Goal: Information Seeking & Learning: Get advice/opinions

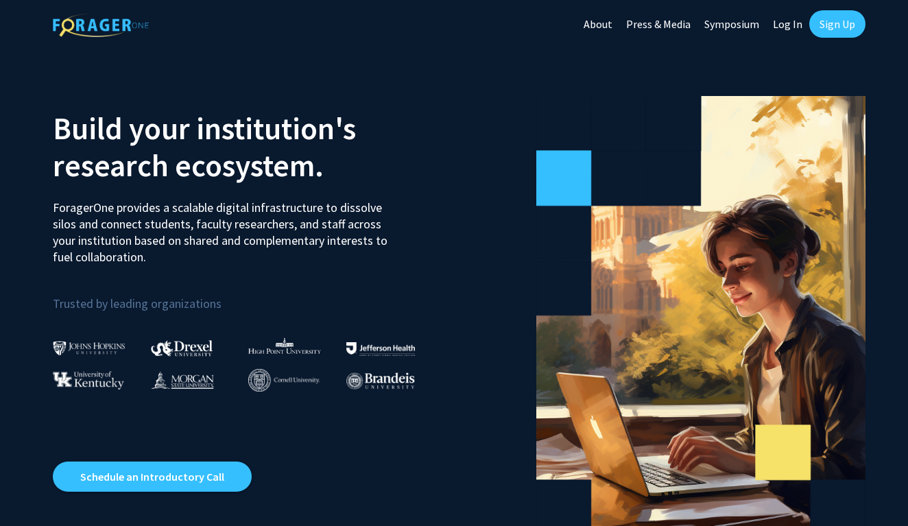
click at [785, 35] on link "Log In" at bounding box center [787, 24] width 43 height 48
select select
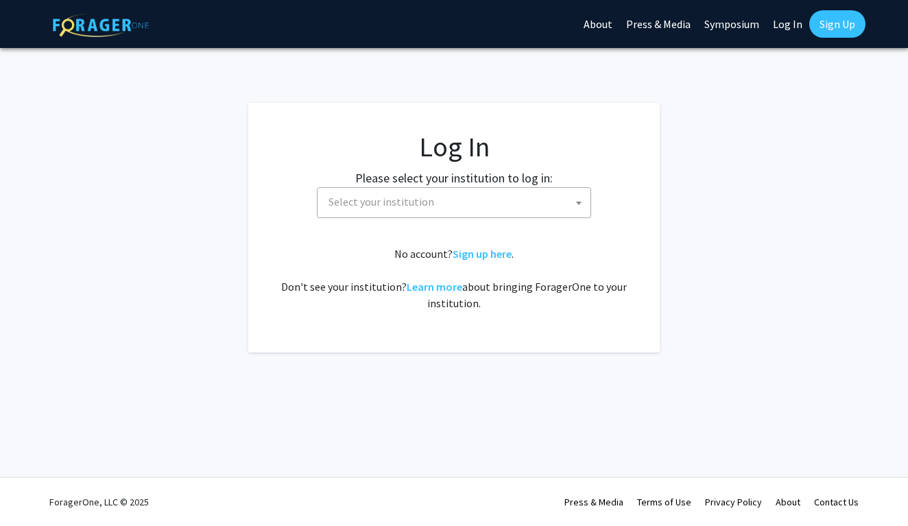
click at [509, 212] on span "Select your institution" at bounding box center [456, 202] width 267 height 28
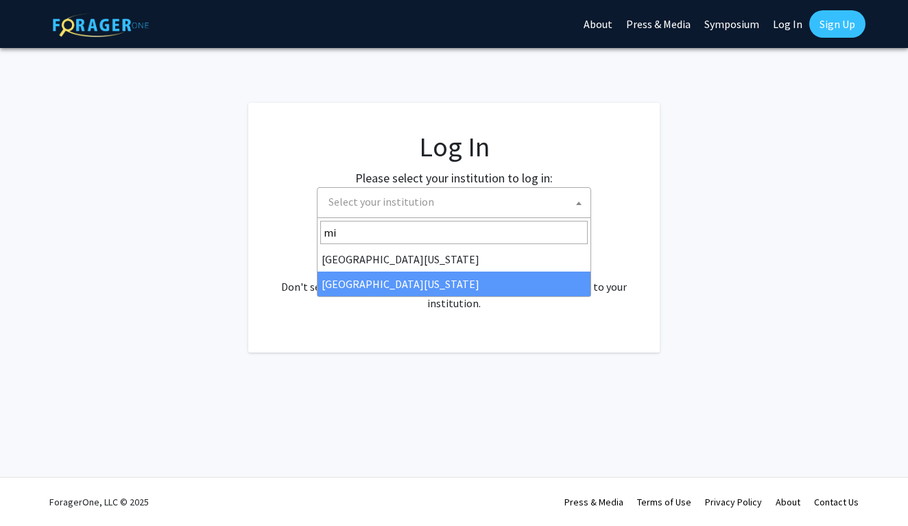
type input "mi"
select select "33"
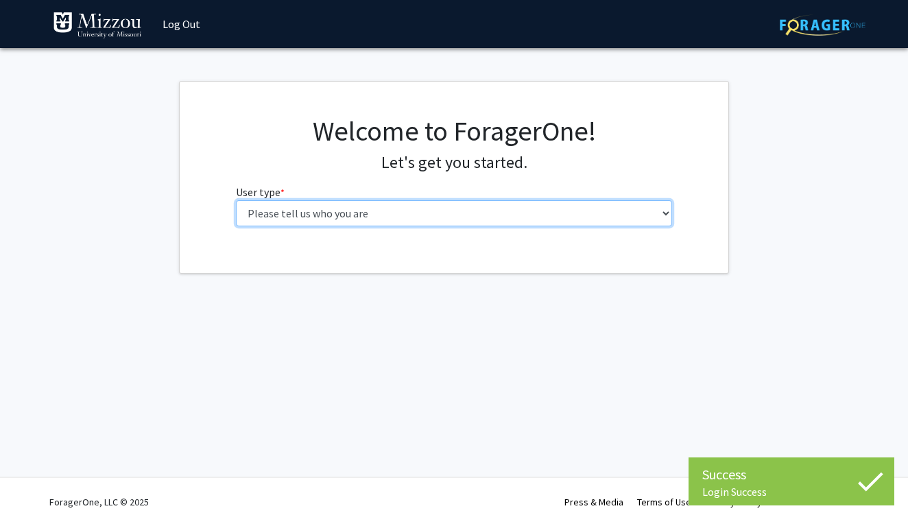
select select "1: undergrad"
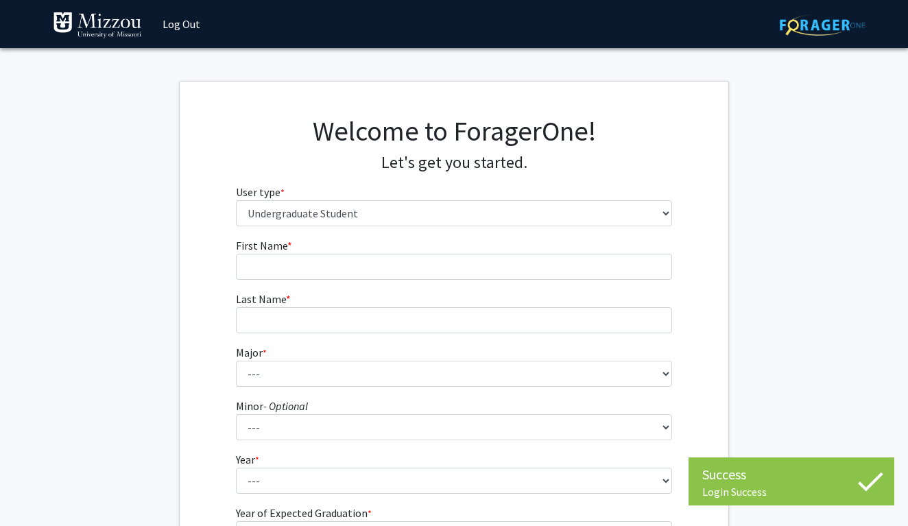
click at [468, 239] on fg-input "First Name * required" at bounding box center [454, 258] width 437 height 43
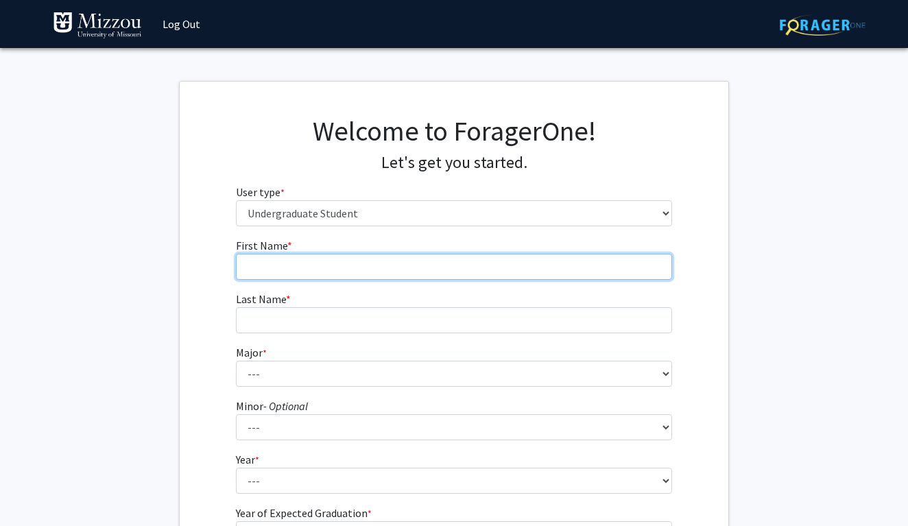
click at [465, 259] on input "First Name * required" at bounding box center [454, 267] width 437 height 26
type input "[PERSON_NAME]"
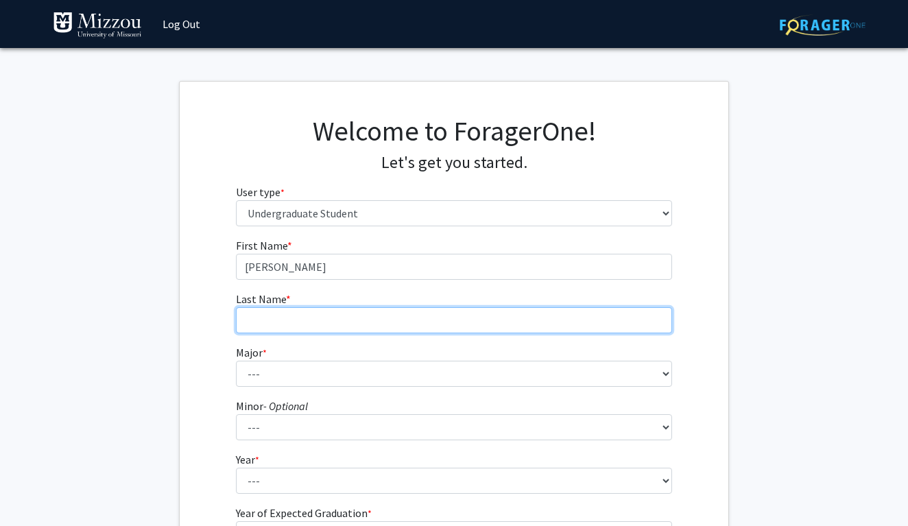
click at [358, 329] on input "Last Name * required" at bounding box center [454, 320] width 437 height 26
type input "[PERSON_NAME]"
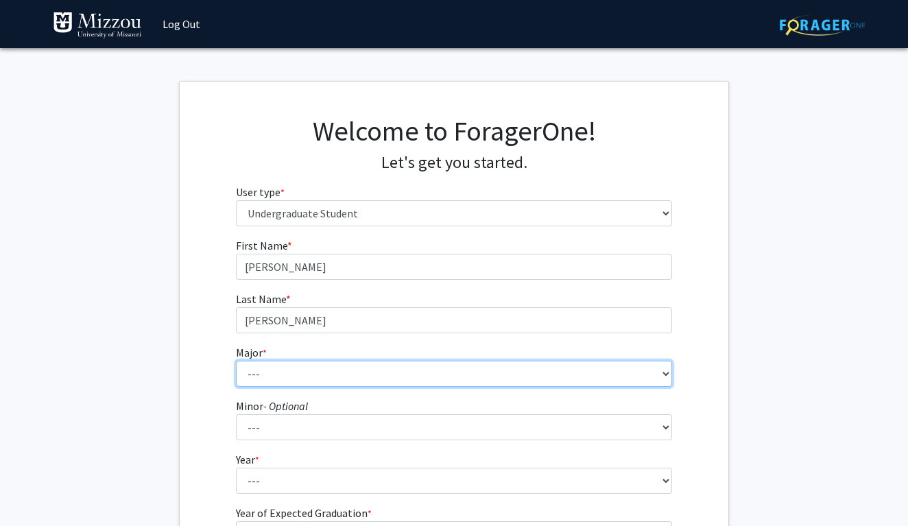
select select "134: 2627"
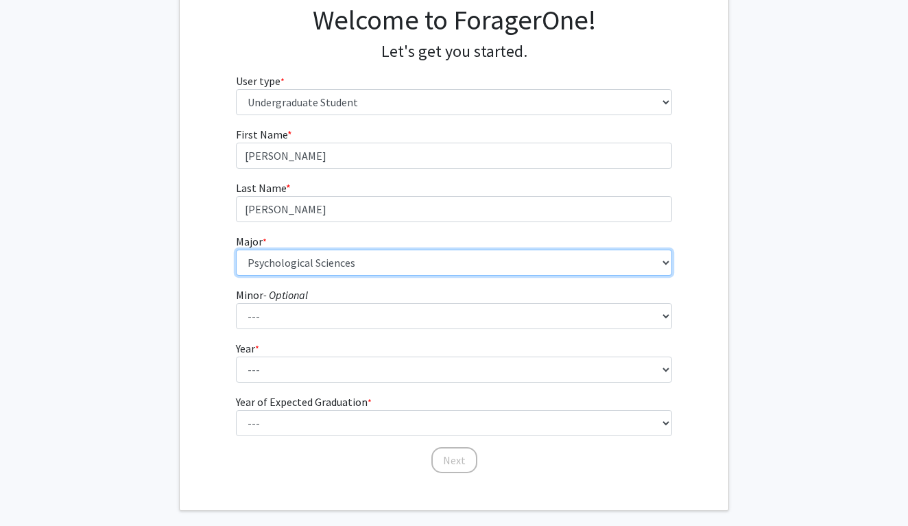
scroll to position [112, 0]
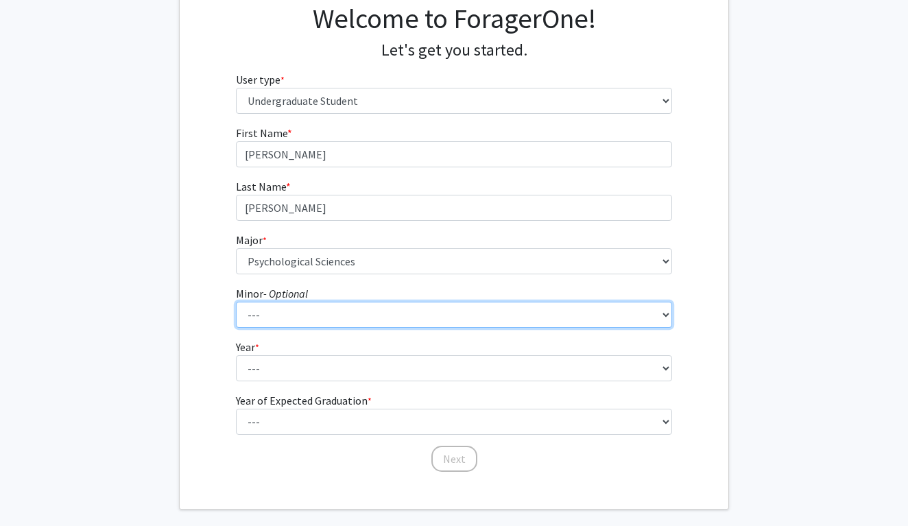
select select "39: 1995"
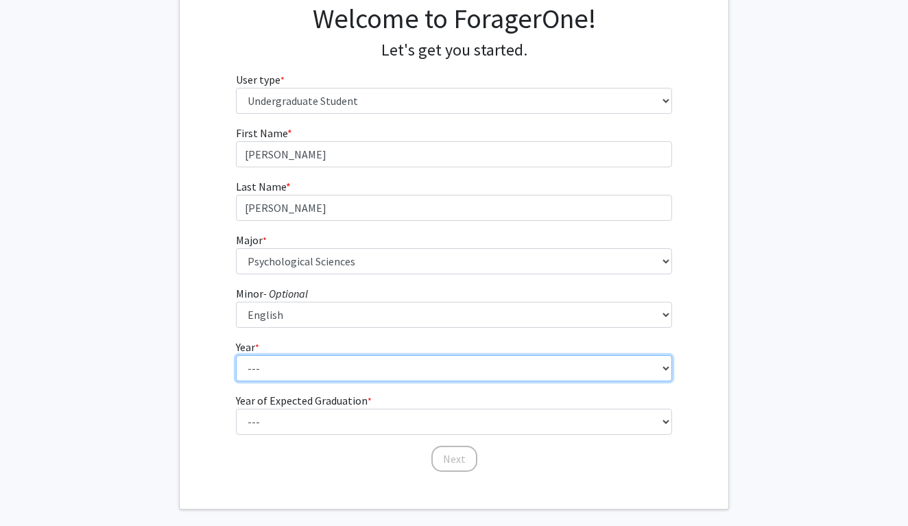
select select "1: first-year"
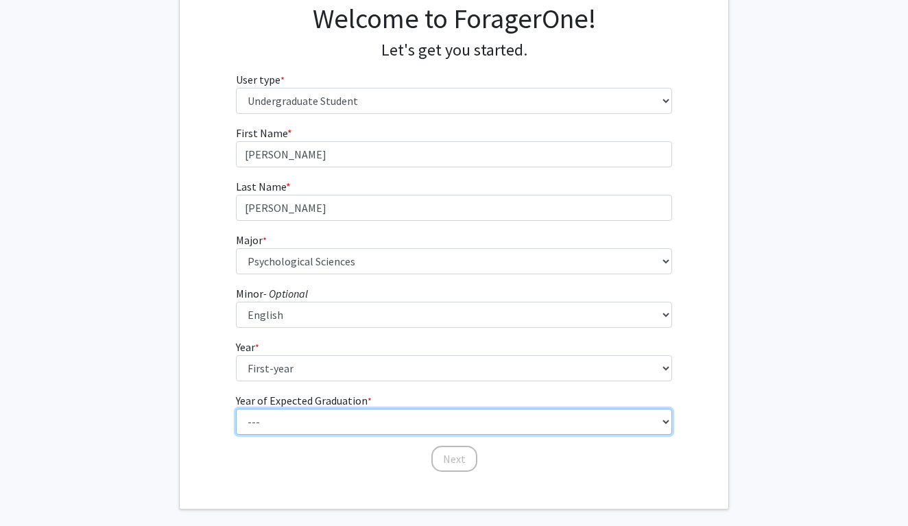
select select "4: 2028"
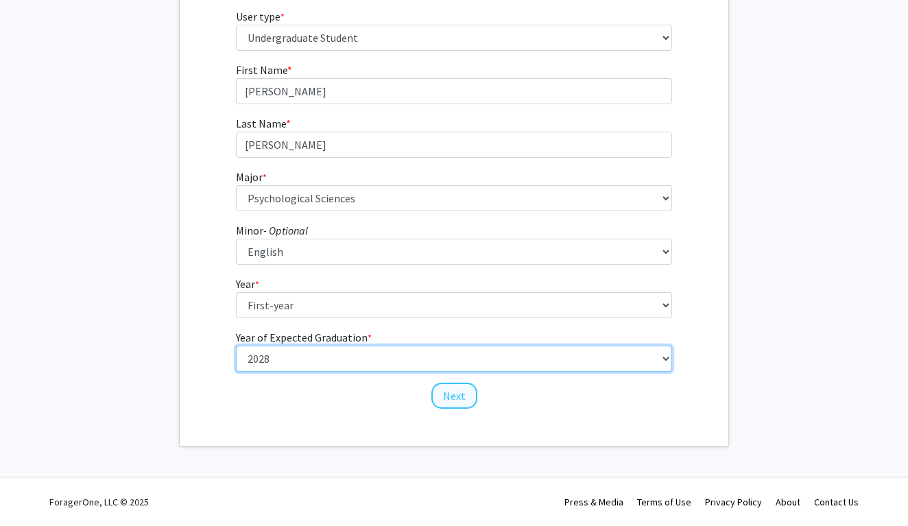
scroll to position [175, 0]
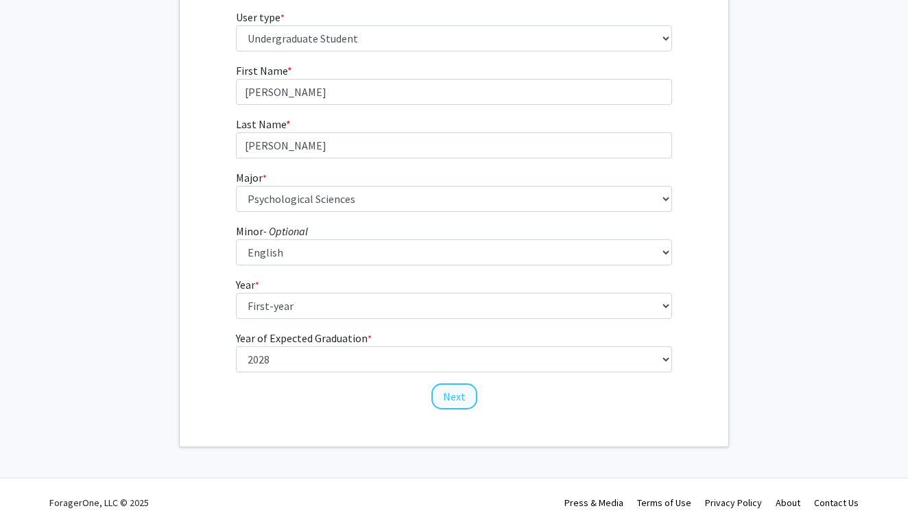
click at [462, 395] on button "Next" at bounding box center [454, 396] width 46 height 26
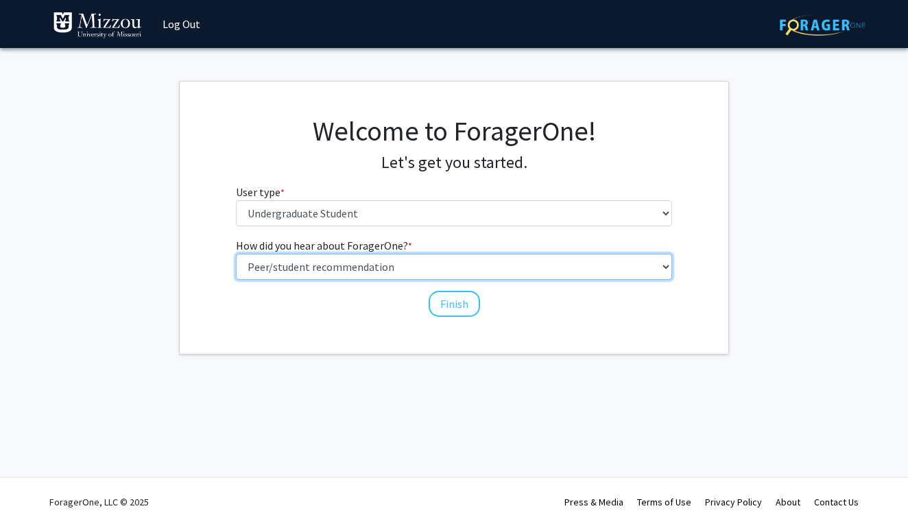
select select "2: faculty_recommendation"
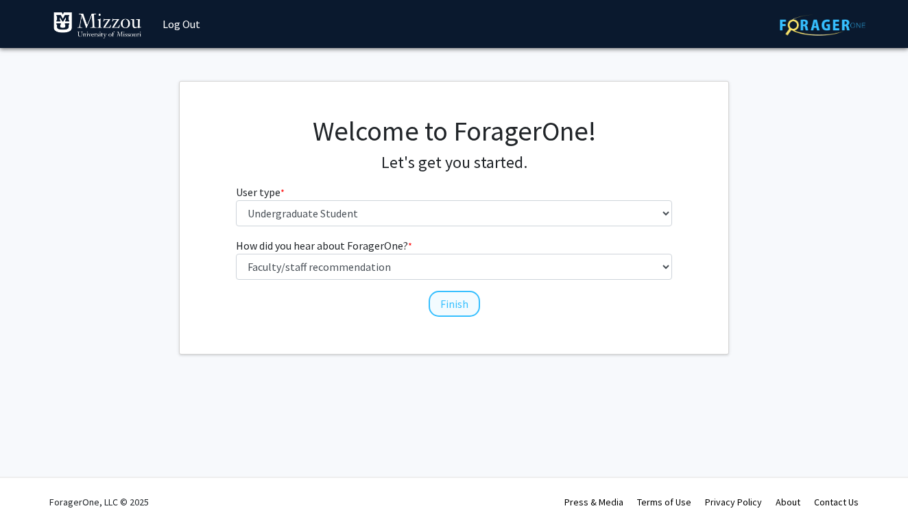
click at [447, 307] on button "Finish" at bounding box center [454, 304] width 51 height 26
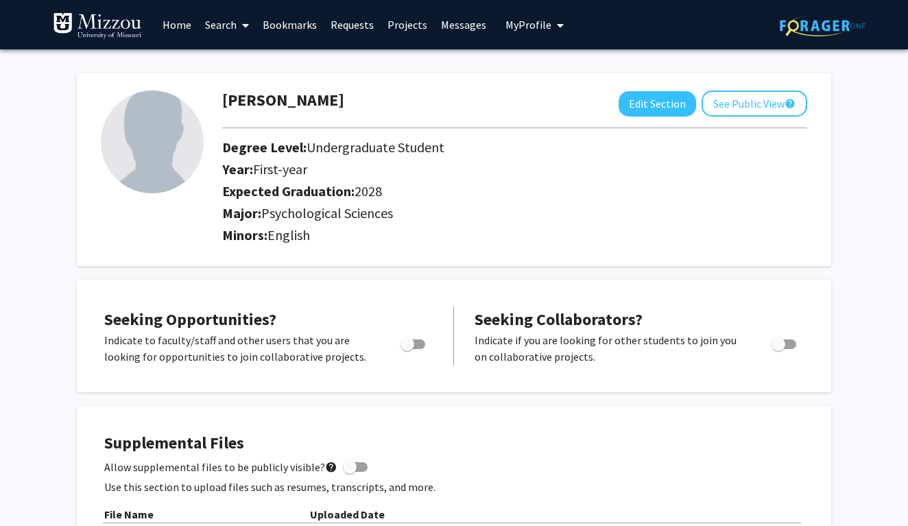
click at [413, 348] on span "Toggle" at bounding box center [408, 344] width 14 height 14
click at [407, 349] on input "Are you actively seeking opportunities?" at bounding box center [407, 349] width 1 height 1
checkbox input "true"
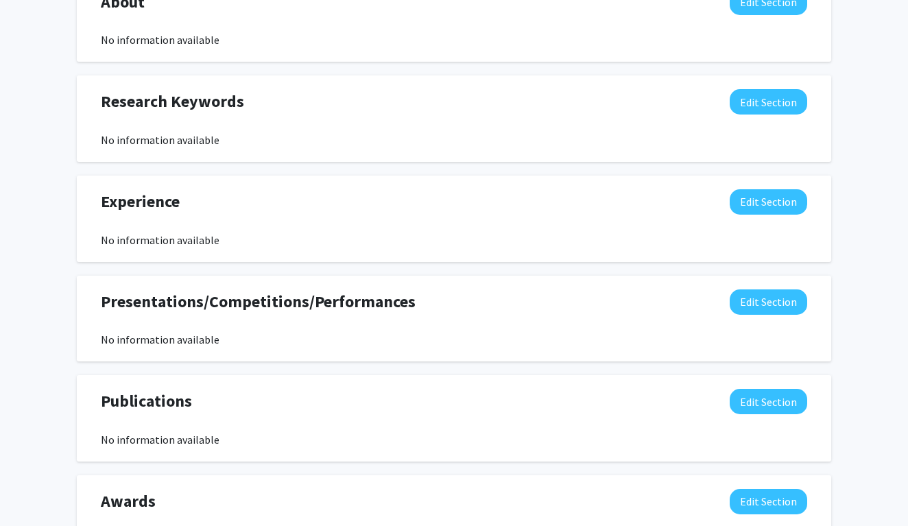
scroll to position [660, 0]
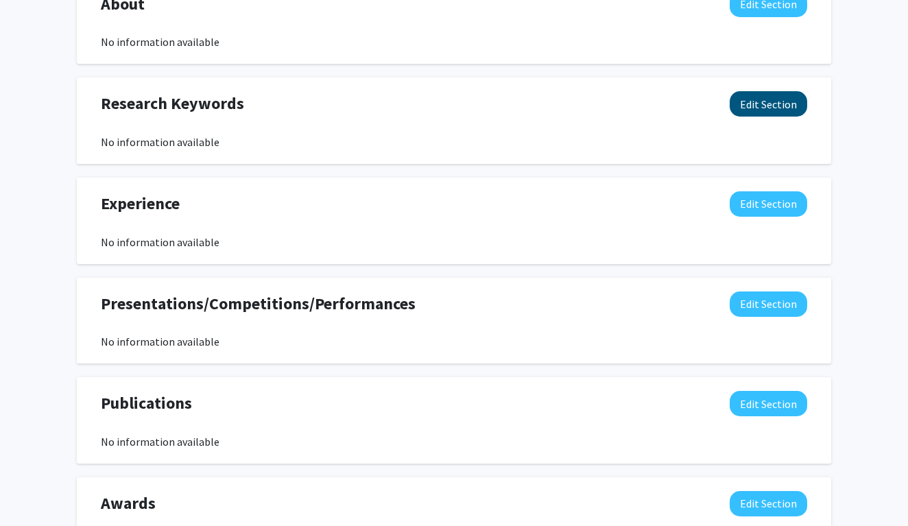
click at [780, 103] on button "Edit Section" at bounding box center [769, 103] width 78 height 25
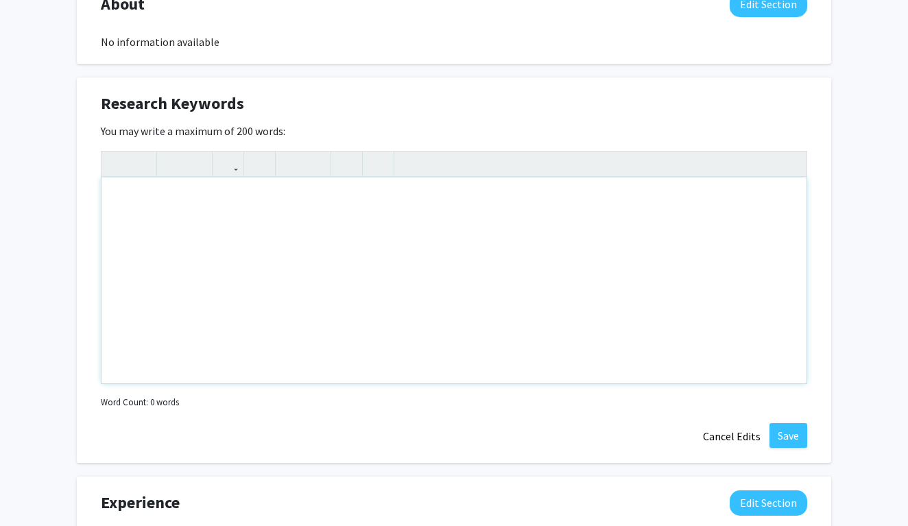
click at [326, 254] on div "Note to users with screen readers: Please deactivate our accessibility plugin f…" at bounding box center [454, 281] width 705 height 206
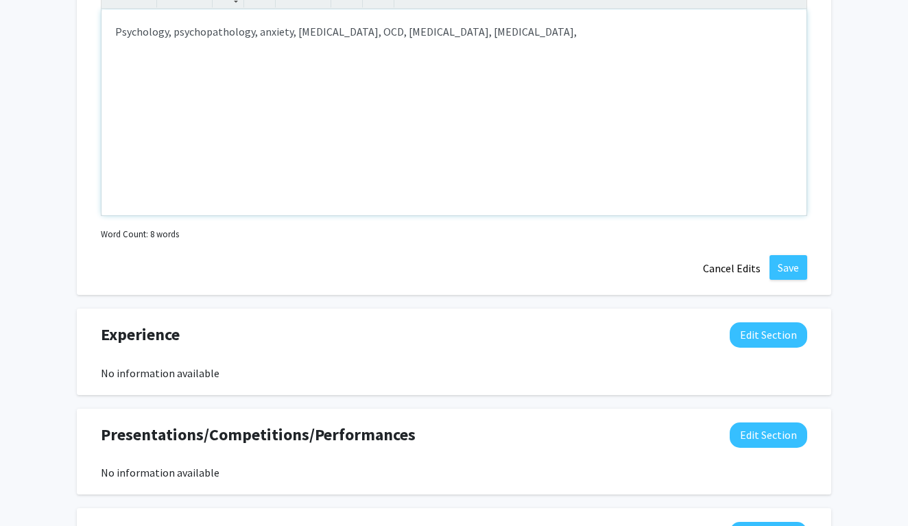
scroll to position [768, 0]
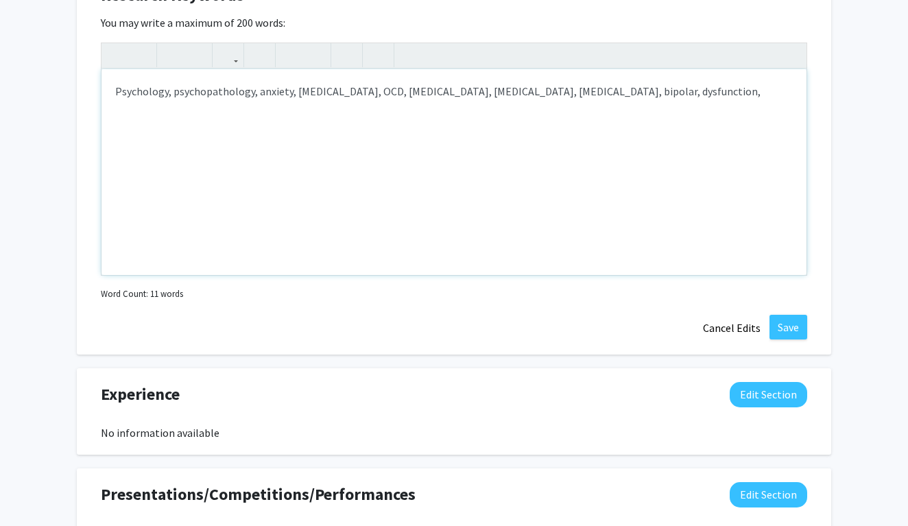
type textarea "<p>Psychology, psychopathology, anxiety, [MEDICAL_DATA], OCD, [MEDICAL_DATA], […"
click at [788, 326] on button "Save" at bounding box center [789, 327] width 38 height 25
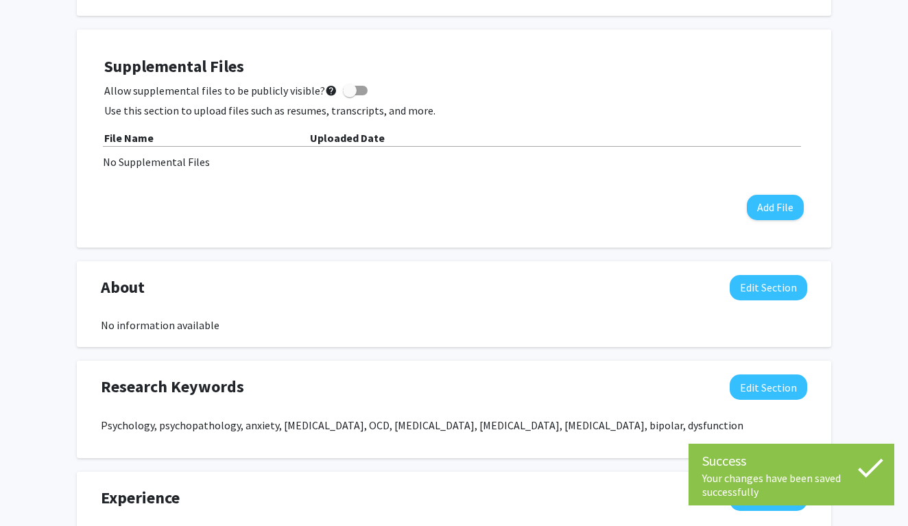
scroll to position [374, 0]
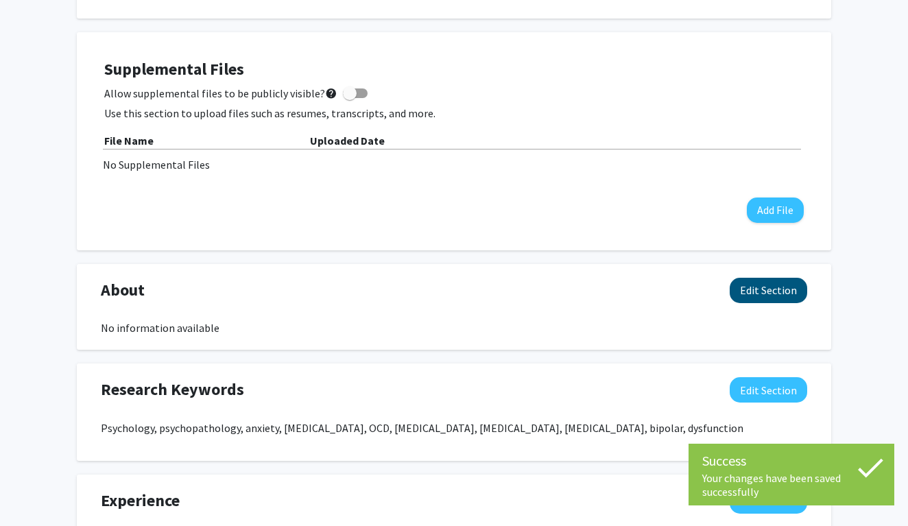
click at [778, 293] on button "Edit Section" at bounding box center [769, 290] width 78 height 25
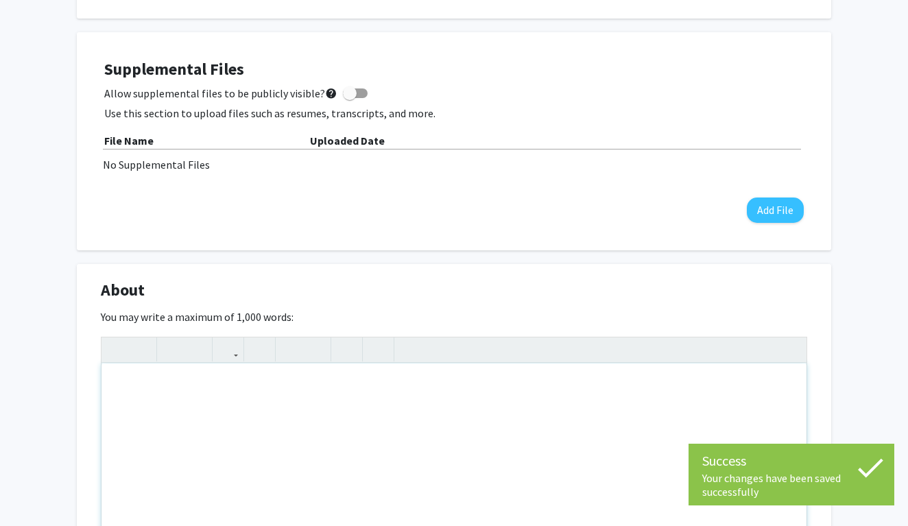
click at [368, 447] on div "Note to users with screen readers: Please deactivate our accessibility plugin f…" at bounding box center [454, 467] width 705 height 206
type textarea "A"
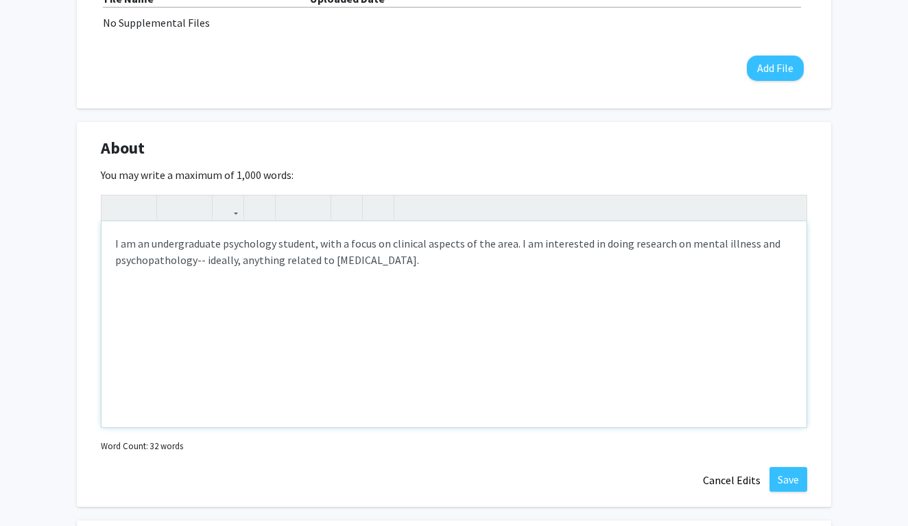
scroll to position [519, 0]
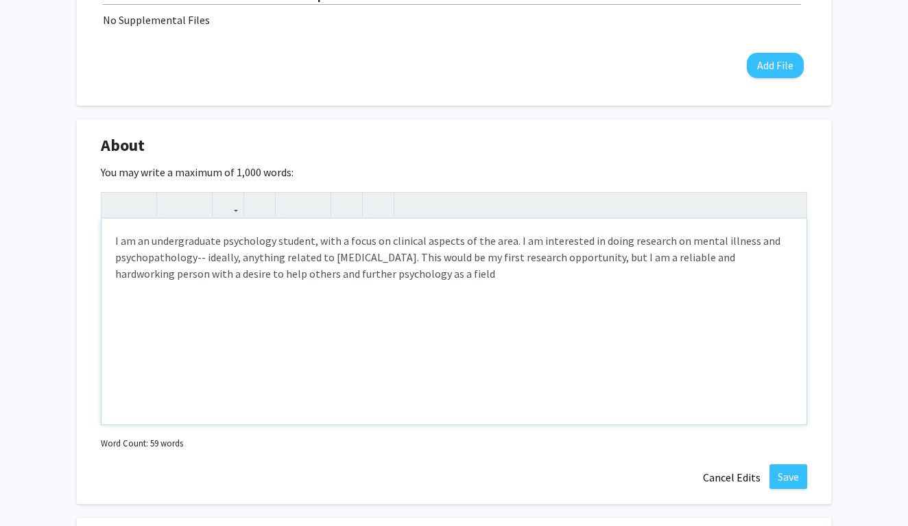
type textarea "I am an undergraduate psychology student, with a focus on clinical aspects of t…"
click at [789, 468] on button "Save" at bounding box center [789, 476] width 38 height 25
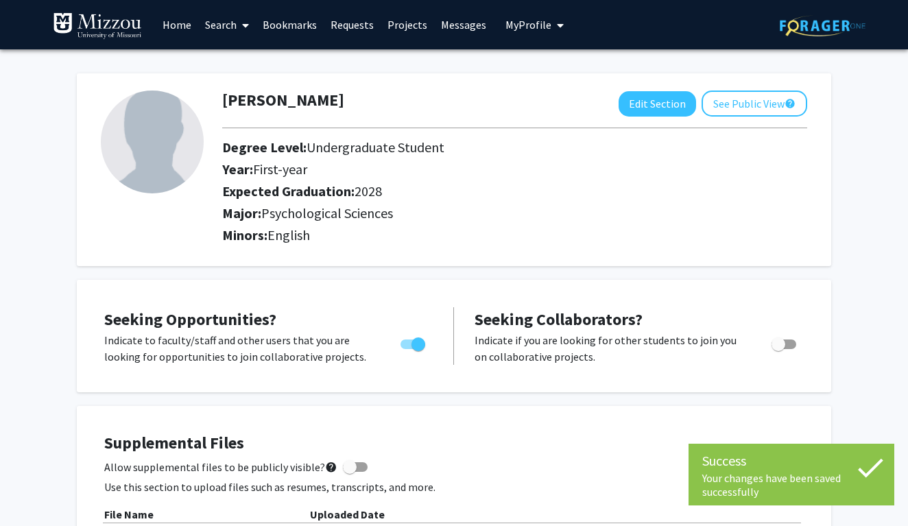
scroll to position [0, 0]
click at [215, 27] on link "Search" at bounding box center [227, 25] width 58 height 48
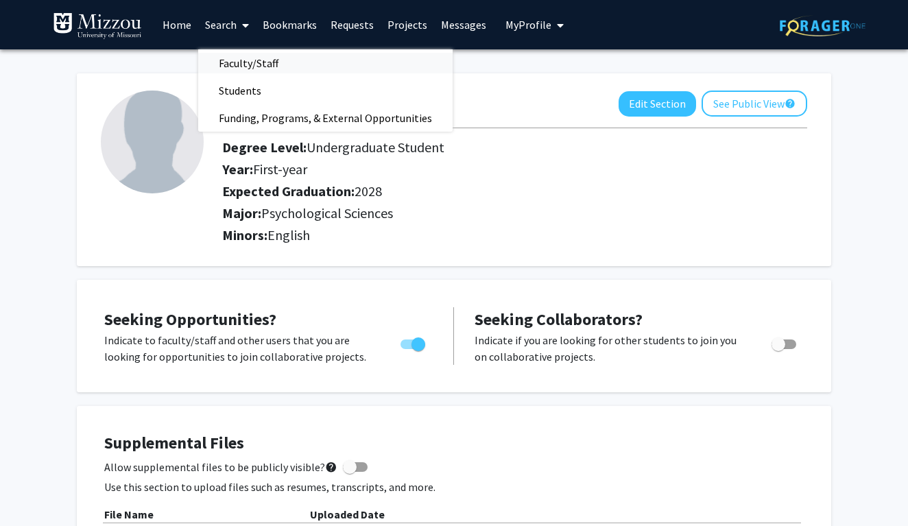
click at [264, 58] on span "Faculty/Staff" at bounding box center [248, 62] width 101 height 27
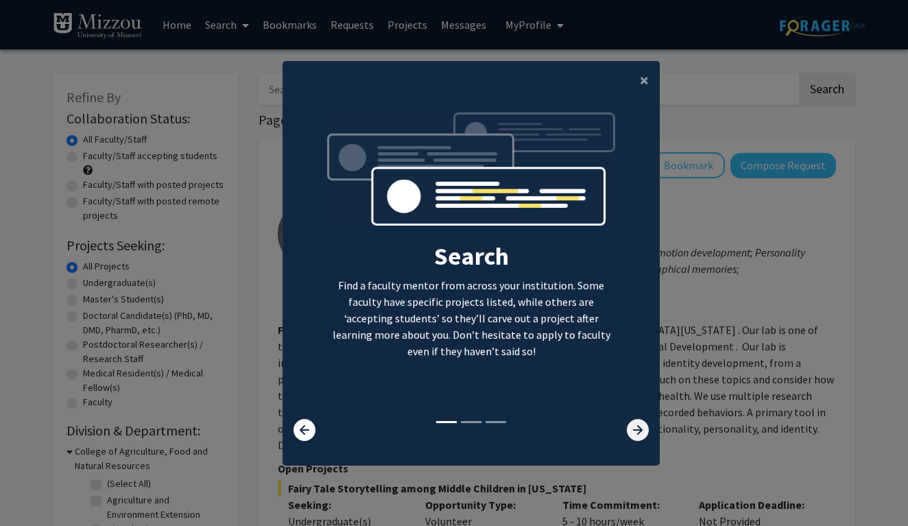
click at [634, 433] on icon at bounding box center [638, 430] width 22 height 22
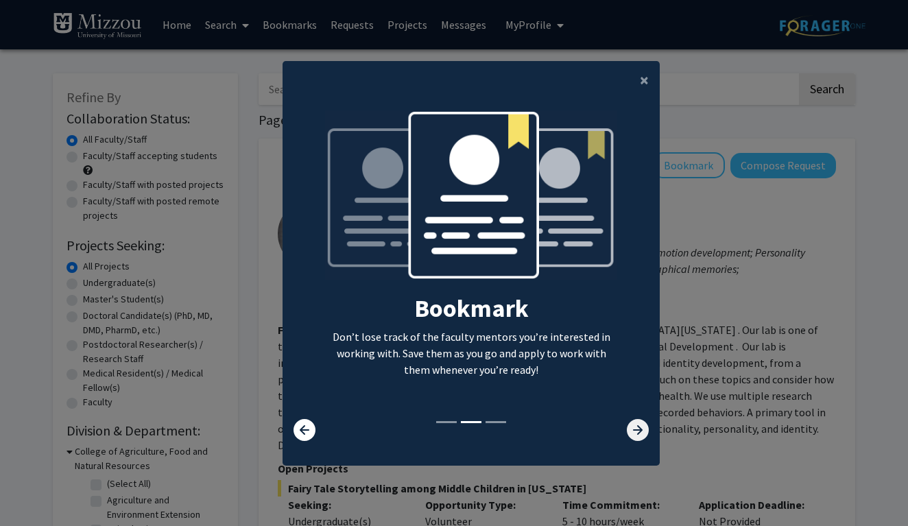
click at [634, 433] on icon at bounding box center [638, 430] width 22 height 22
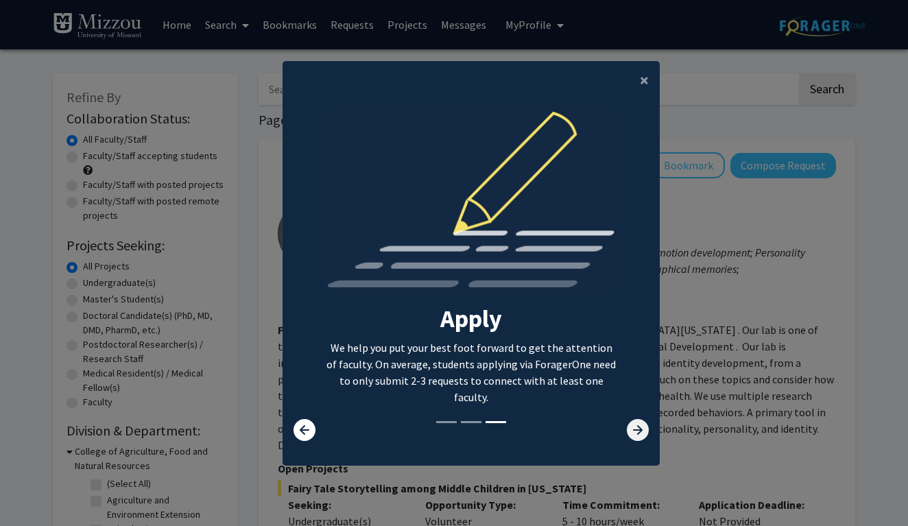
click at [634, 436] on icon at bounding box center [638, 430] width 22 height 22
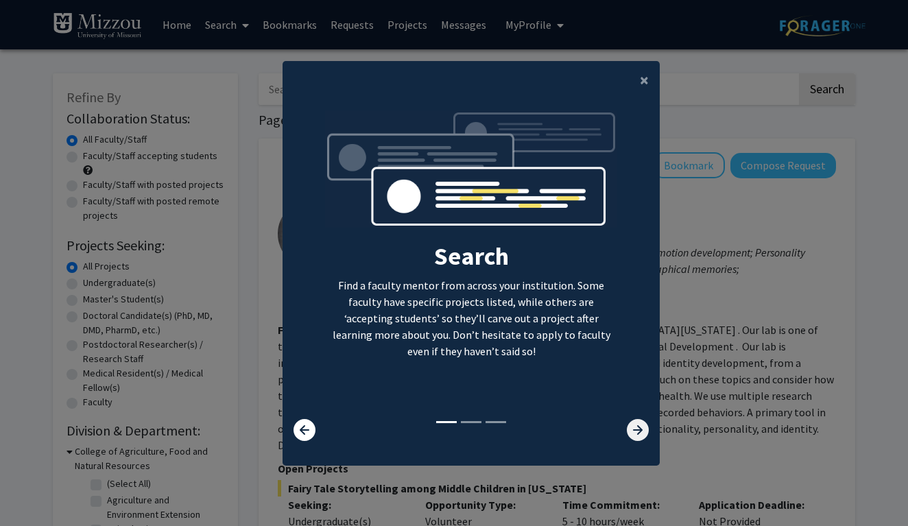
click at [634, 436] on icon at bounding box center [638, 430] width 22 height 22
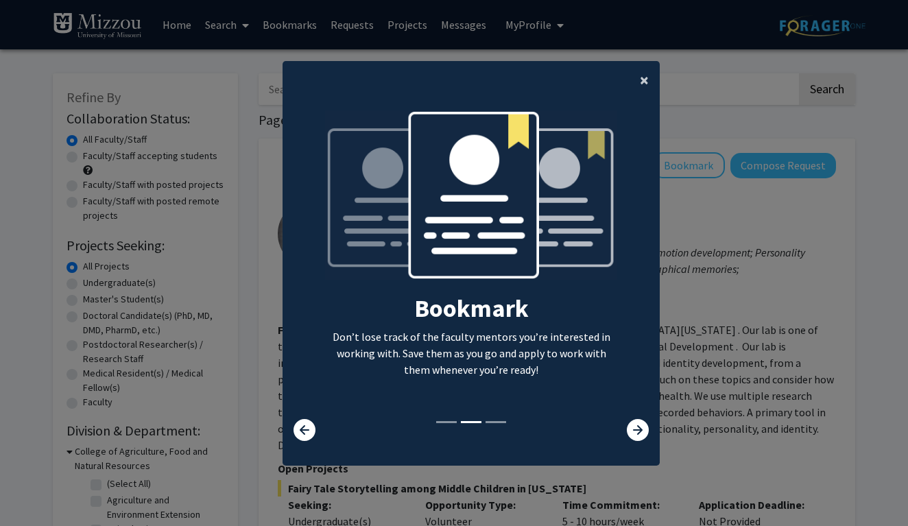
click at [647, 79] on span "×" at bounding box center [644, 79] width 9 height 21
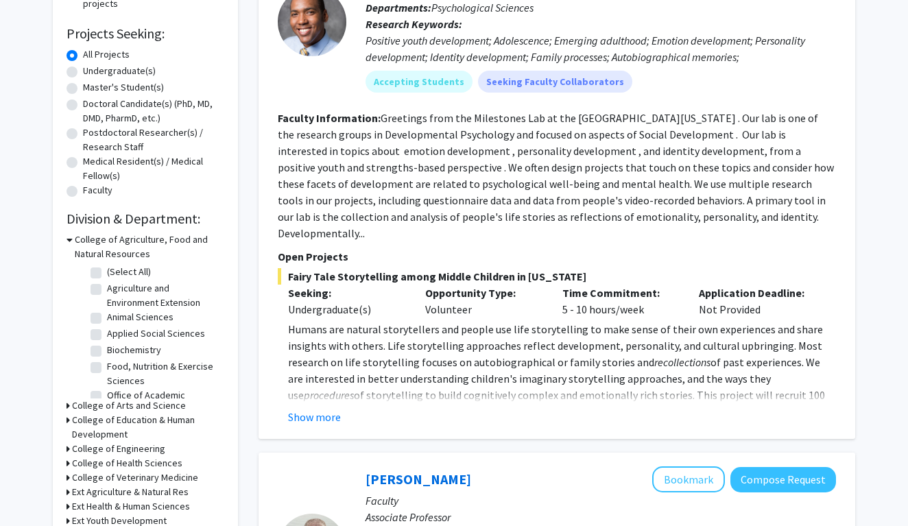
scroll to position [258, 0]
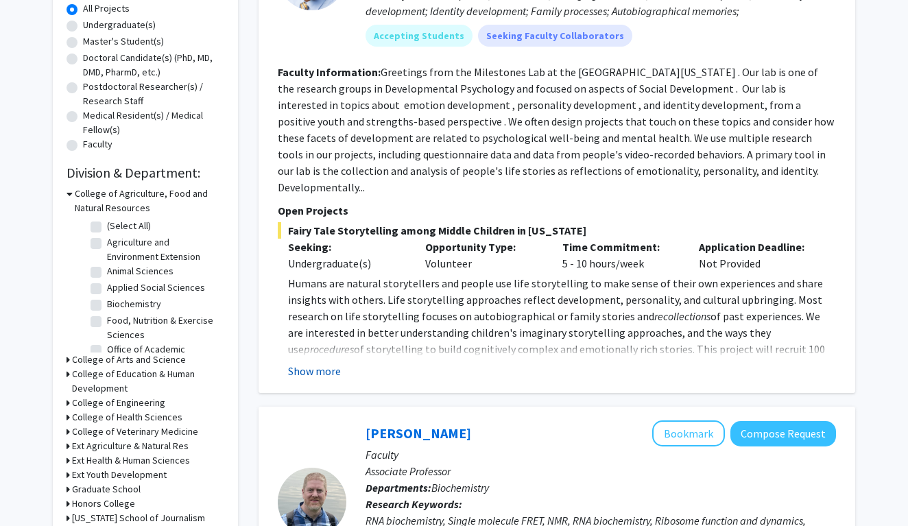
click at [321, 363] on button "Show more" at bounding box center [314, 371] width 53 height 16
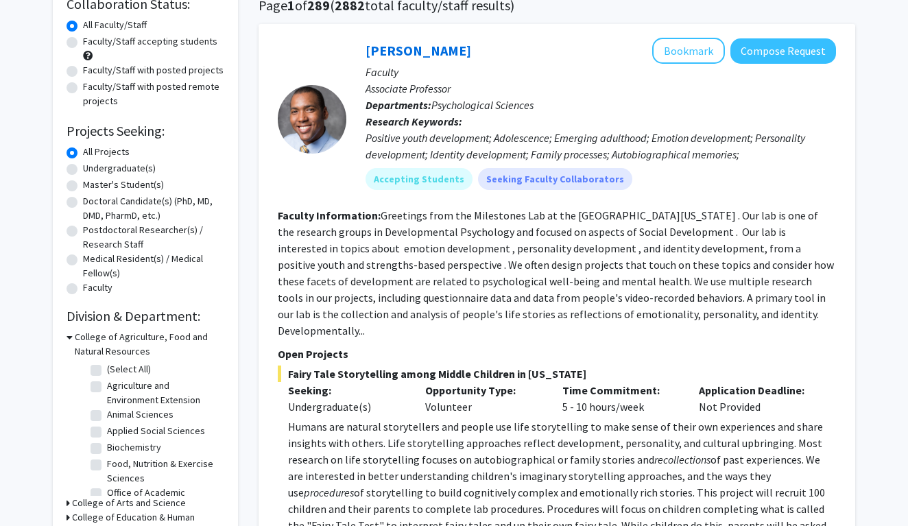
scroll to position [109, 0]
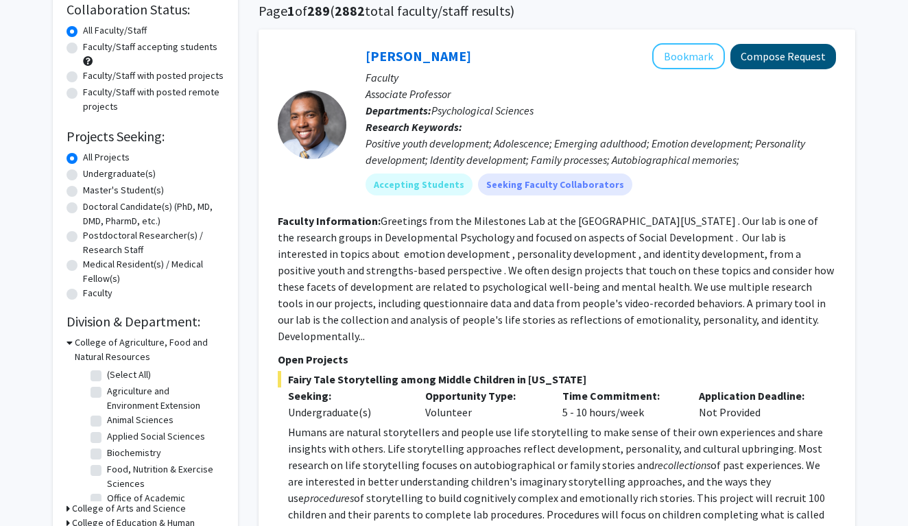
click at [759, 53] on button "Compose Request" at bounding box center [783, 56] width 106 height 25
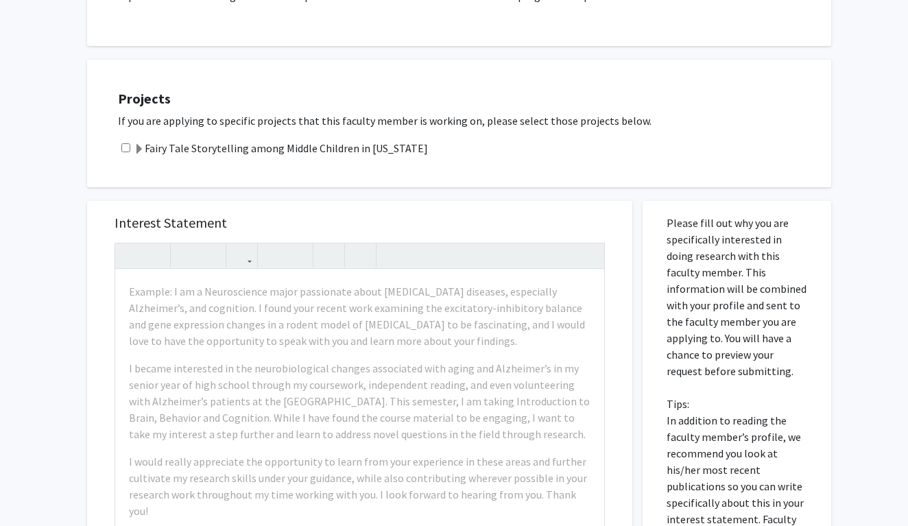
scroll to position [516, 0]
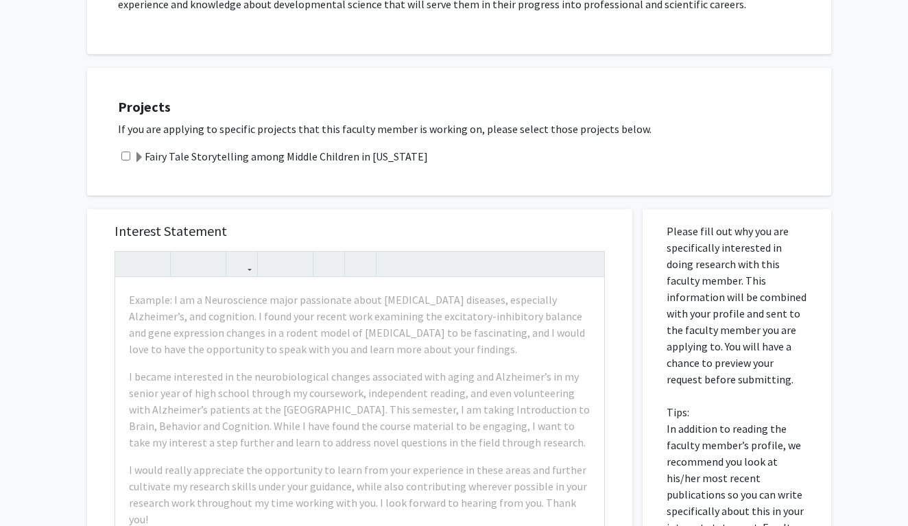
click at [120, 156] on div "Projects If you are applying to specific projects that this faculty member is w…" at bounding box center [467, 131] width 727 height 93
click at [128, 152] on input "checkbox" at bounding box center [125, 156] width 9 height 9
checkbox input "true"
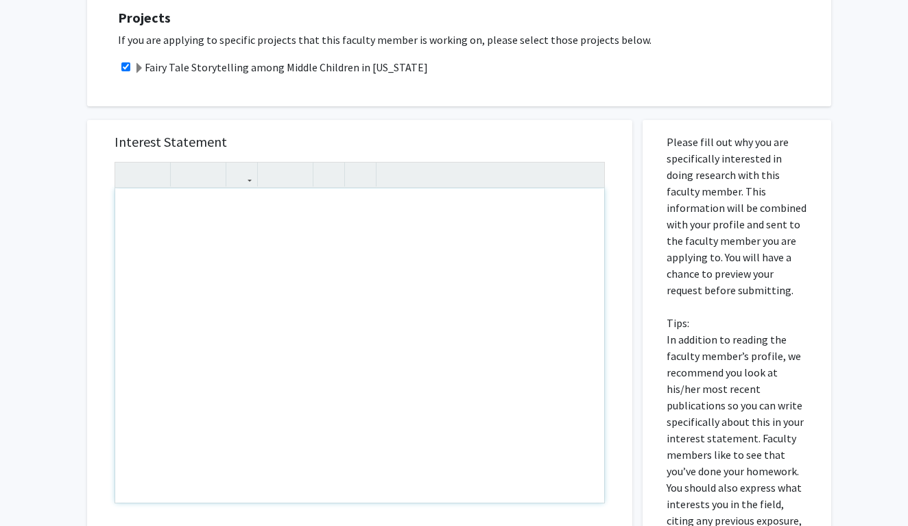
scroll to position [604, 0]
click at [231, 239] on div "Note to users with screen readers: Please press Alt+0 or Option+0 to deactivate…" at bounding box center [359, 347] width 489 height 314
type textarea "I am a Psychological Science major"
drag, startPoint x: 335, startPoint y: 213, endPoint x: 151, endPoint y: 189, distance: 186.1
click at [151, 190] on div "I am a Psychological Science major" at bounding box center [359, 347] width 489 height 314
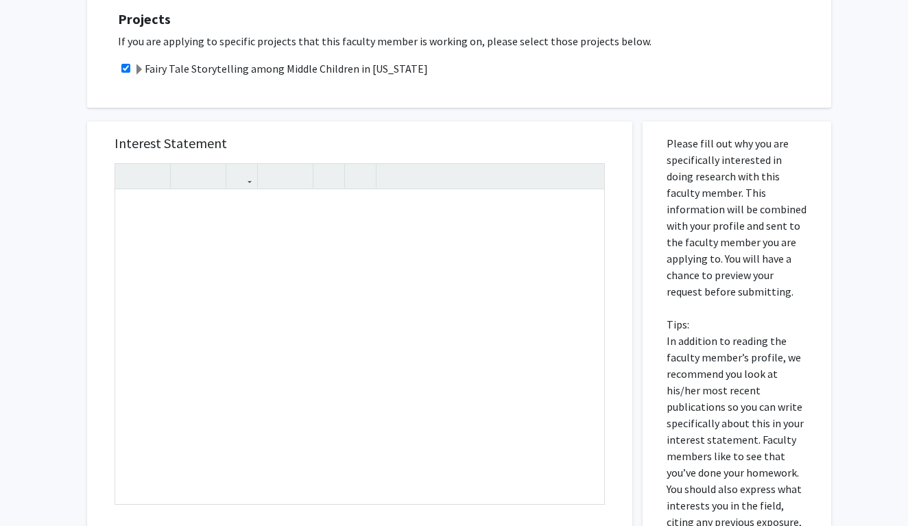
click at [364, 121] on div "Interest Statement Insert link Remove link" at bounding box center [360, 325] width 518 height 409
click at [235, 202] on div "Note to users with screen readers: Please press Alt+0 or Option+0 to deactivate…" at bounding box center [359, 347] width 489 height 314
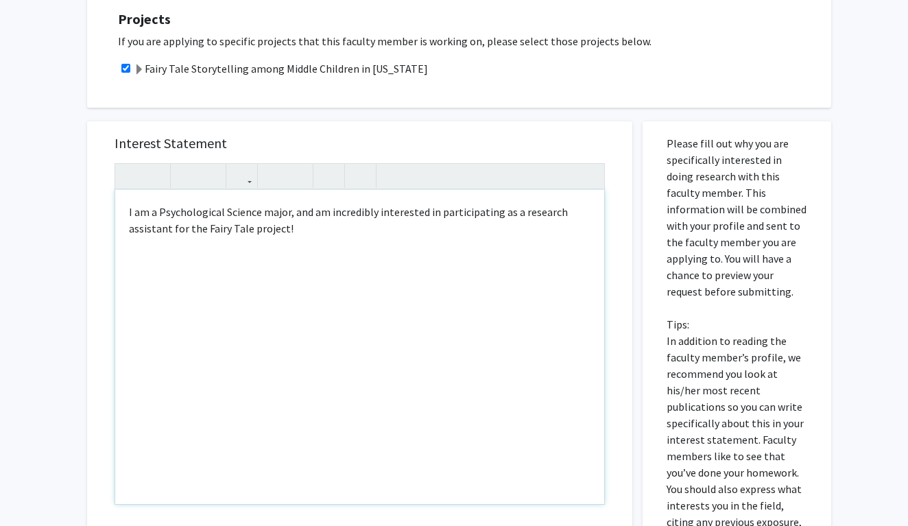
type textarea "<p>I am a Psychological Science major, and am incredibly interested in particip…"
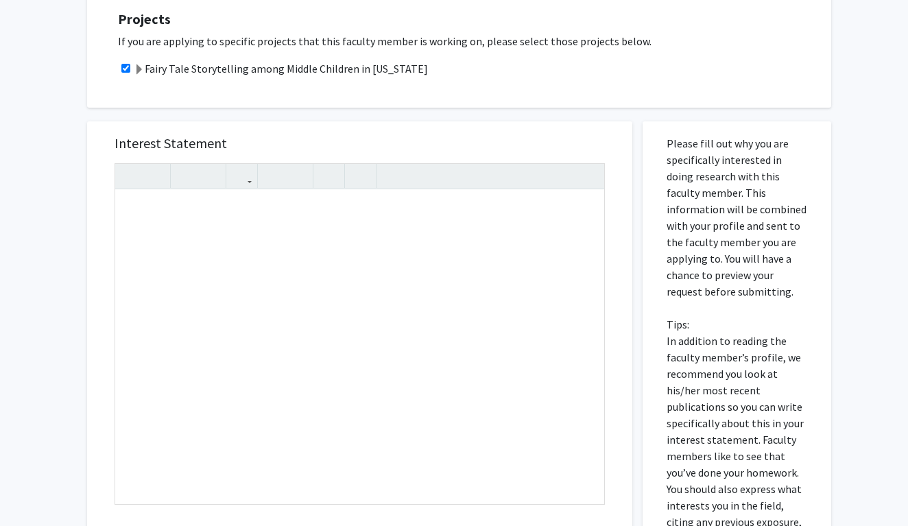
click at [363, 121] on div "Interest Statement Insert link Remove link" at bounding box center [360, 325] width 518 height 409
click at [340, 250] on div "Note to users with screen readers: Please press Alt+0 or Option+0 to deactivate…" at bounding box center [359, 347] width 489 height 314
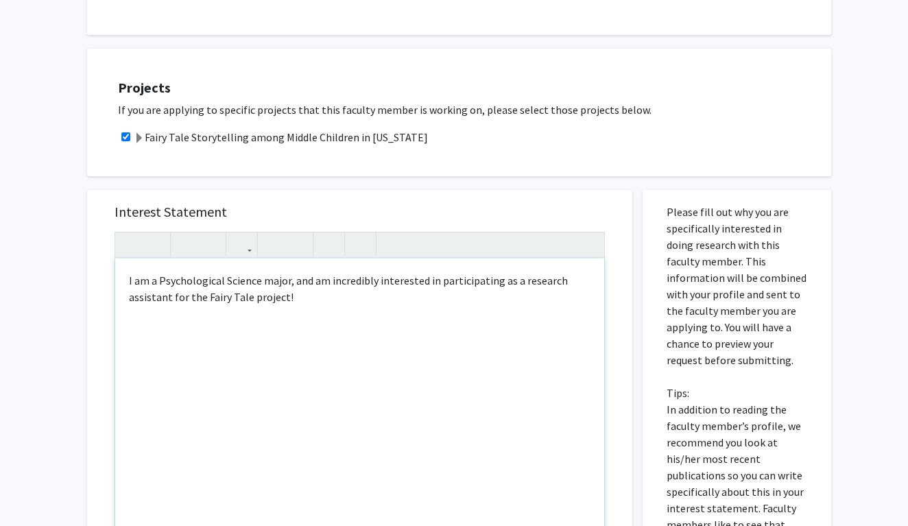
scroll to position [537, 0]
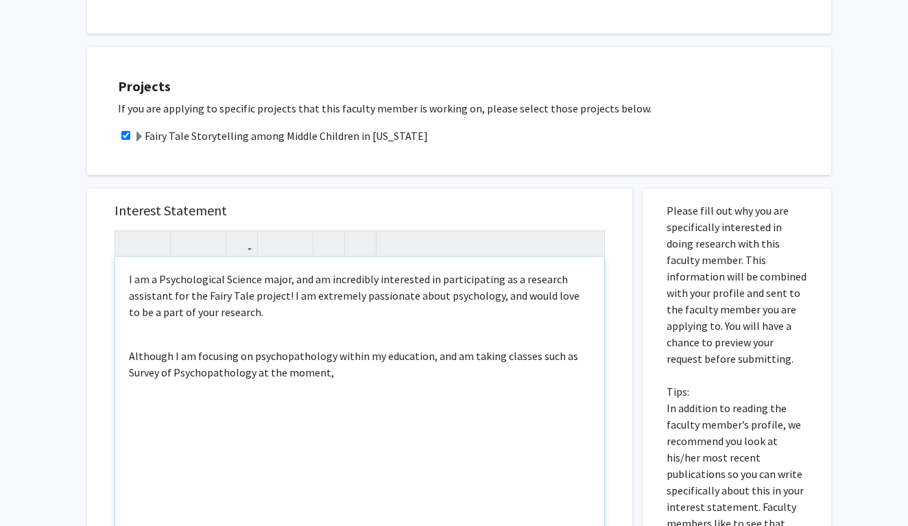
click at [300, 348] on p "Although I am focusing on psychopathology within my education, and am taking cl…" at bounding box center [360, 364] width 462 height 33
drag, startPoint x: 300, startPoint y: 337, endPoint x: 300, endPoint y: 348, distance: 11.0
click at [300, 348] on p "Although I am focusing on psychopathology within my education, and am taking cl…" at bounding box center [360, 364] width 462 height 33
click at [344, 368] on div "I am a Psychological Science major, and am incredibly interested in participati…" at bounding box center [359, 414] width 489 height 314
click at [217, 380] on p "Although I am focusing on abnormal psychology within my education, and am takin…" at bounding box center [360, 372] width 462 height 49
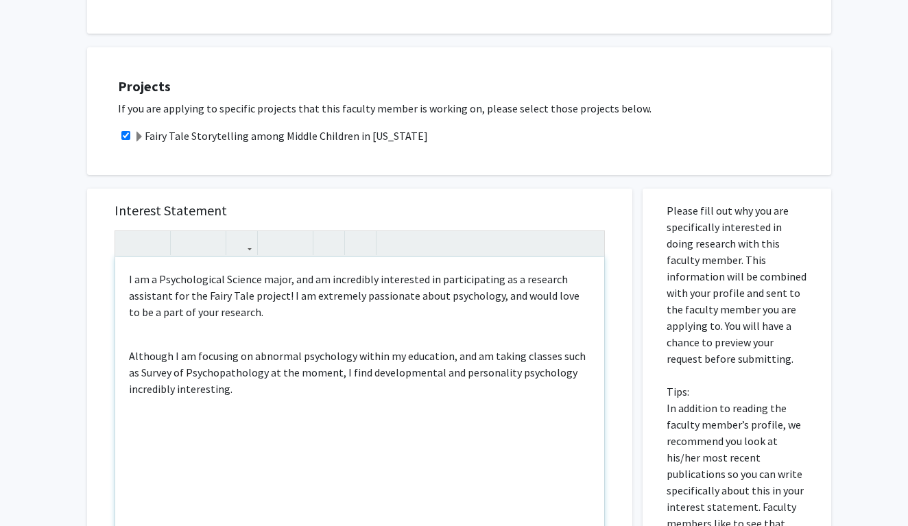
click at [153, 379] on p "Although I am focusing on abnormal psychology within my education, and am takin…" at bounding box center [360, 372] width 462 height 49
type textarea "<p>I am a Psychological Science major, and am incredibly interested in particip…"
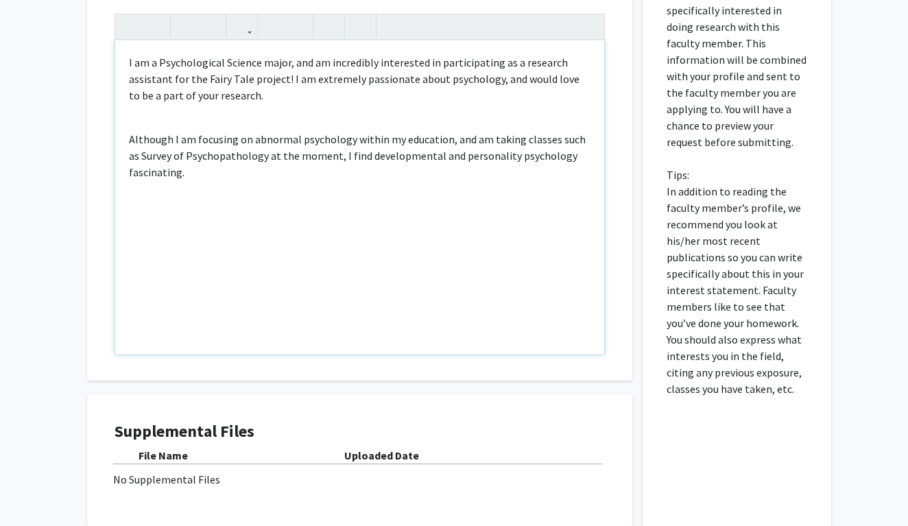
scroll to position [752, 0]
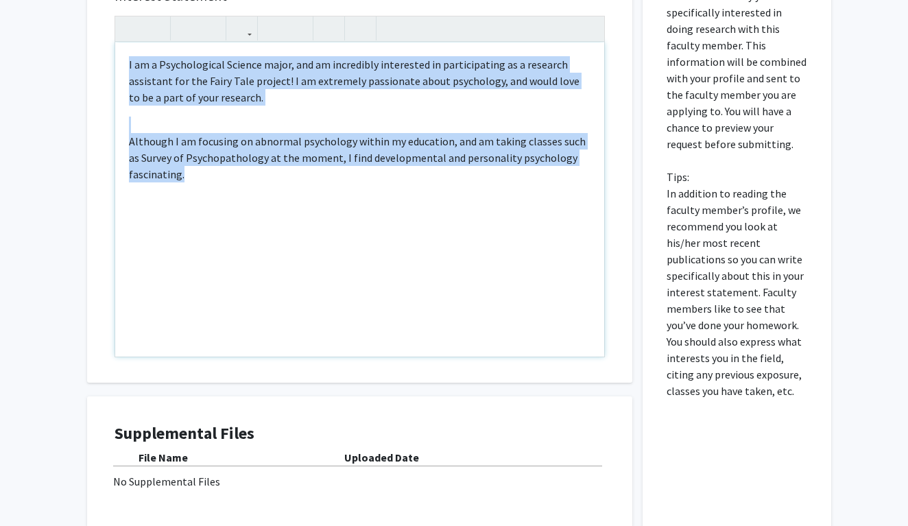
drag, startPoint x: 316, startPoint y: 179, endPoint x: 45, endPoint y: 22, distance: 313.2
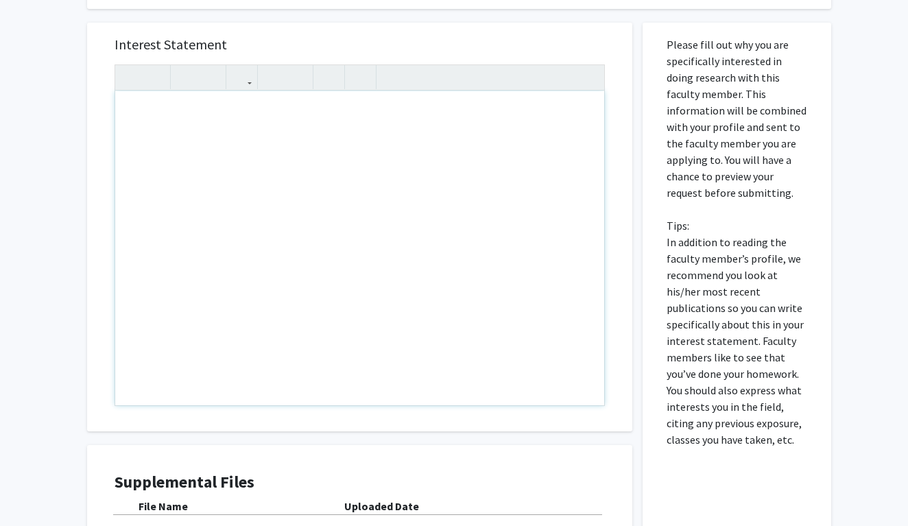
scroll to position [589, 0]
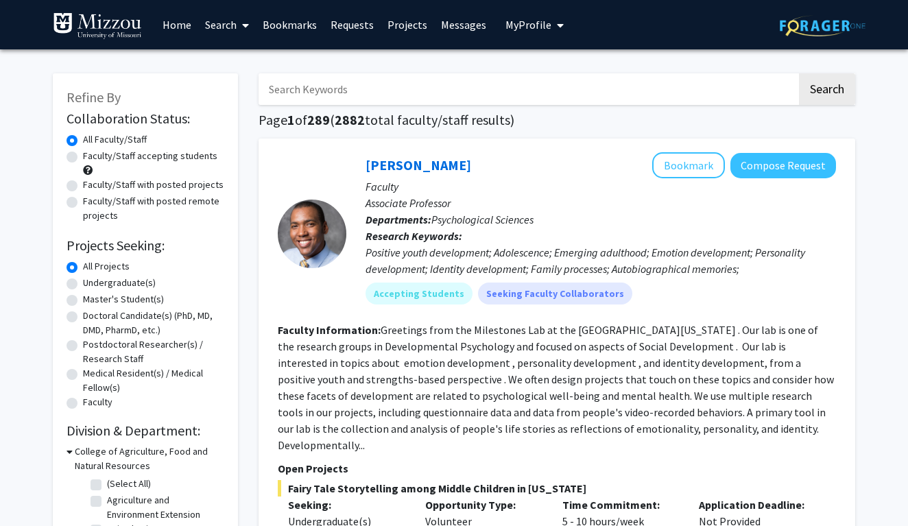
click at [184, 163] on label "Faculty/Staff accepting students" at bounding box center [150, 156] width 134 height 14
click at [92, 158] on input "Faculty/Staff accepting students" at bounding box center [87, 153] width 9 height 9
radio input "true"
click at [693, 169] on button "Bookmark" at bounding box center [688, 165] width 73 height 26
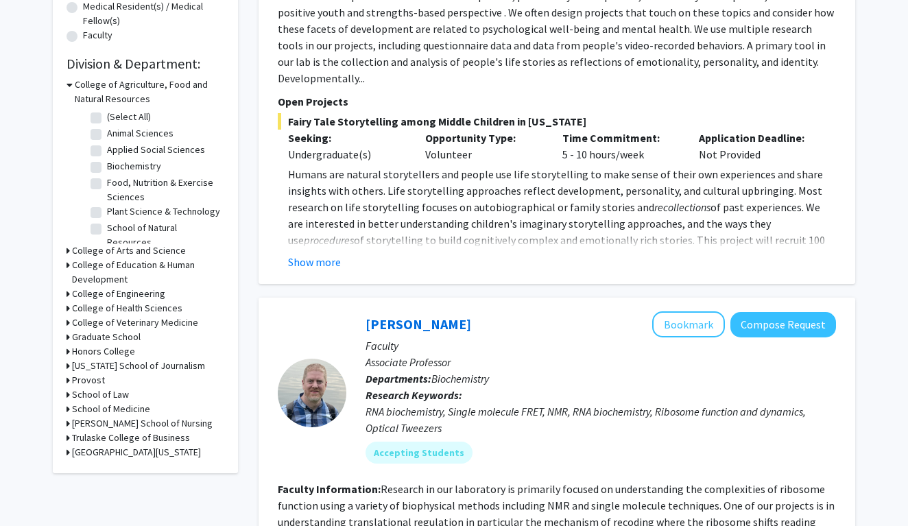
scroll to position [370, 0]
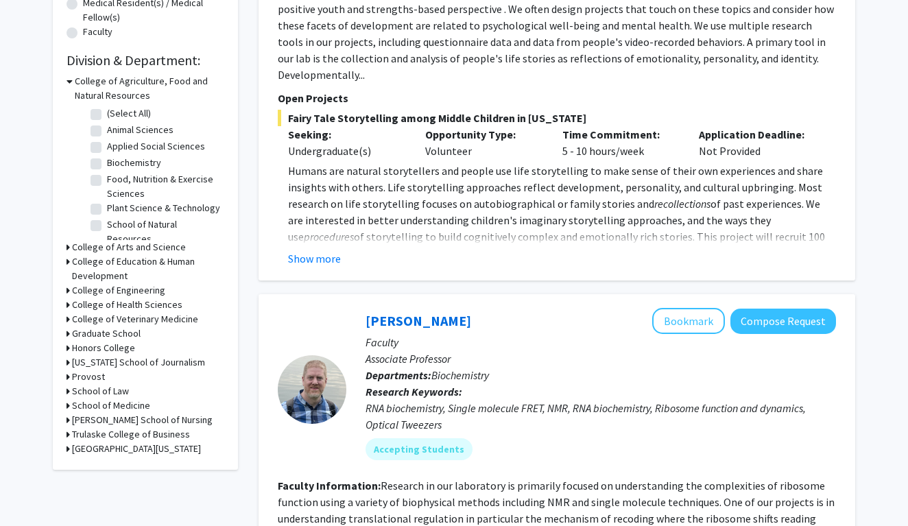
click at [128, 243] on h3 "College of Arts and Science" at bounding box center [129, 247] width 114 height 14
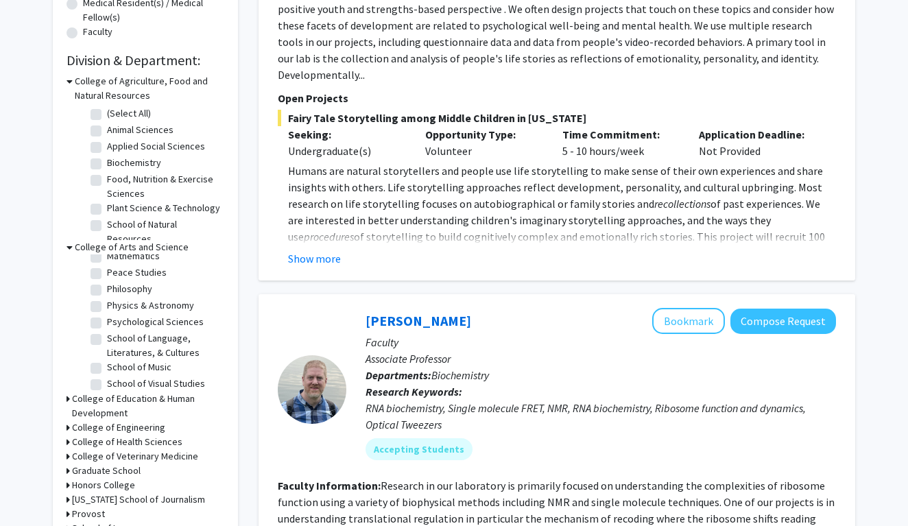
scroll to position [306, 0]
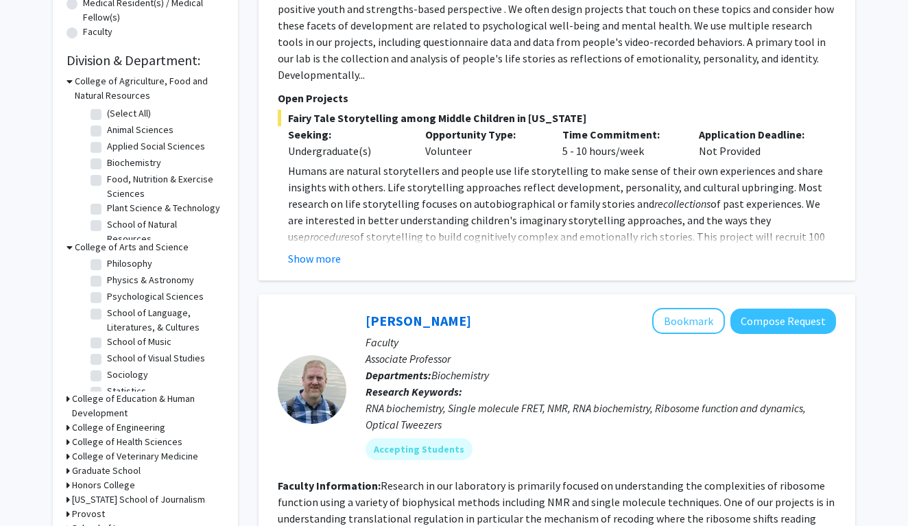
click at [140, 296] on label "Psychological Sciences" at bounding box center [155, 296] width 97 height 14
click at [116, 296] on input "Psychological Sciences" at bounding box center [111, 293] width 9 height 9
checkbox input "true"
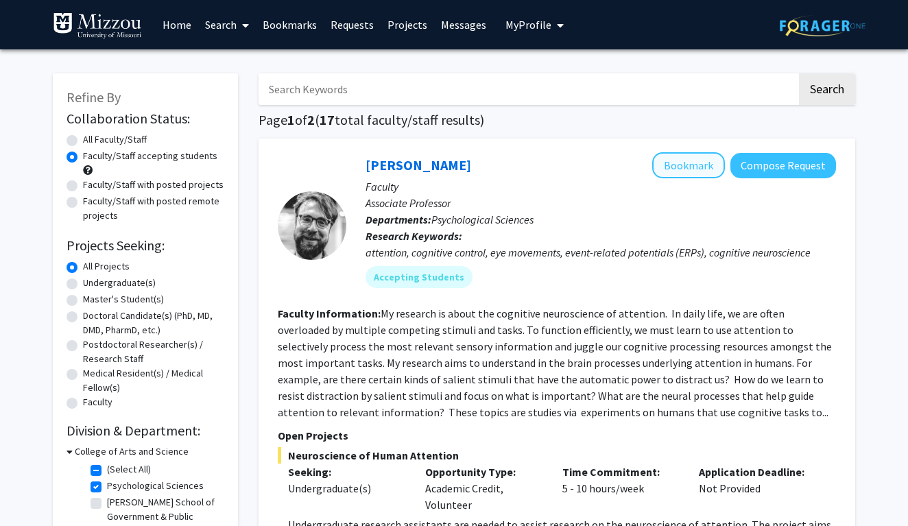
click at [687, 171] on button "Bookmark" at bounding box center [688, 165] width 73 height 26
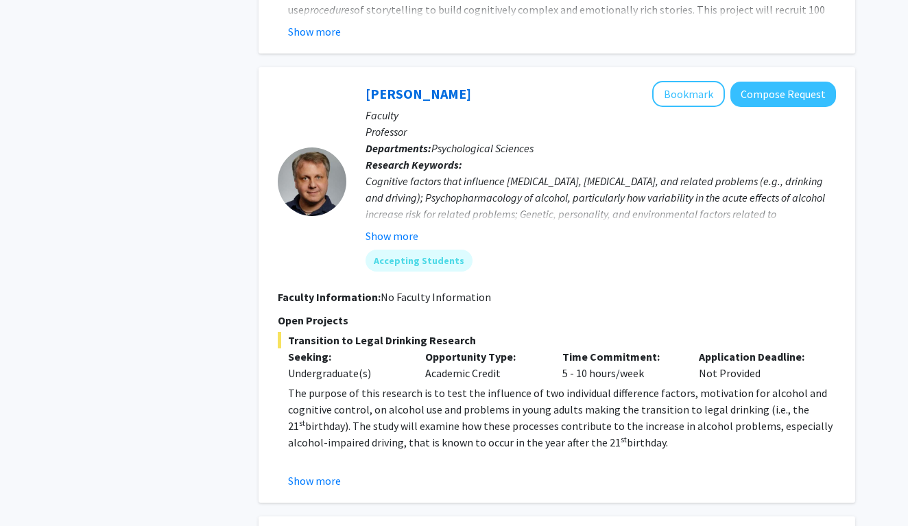
scroll to position [1105, 0]
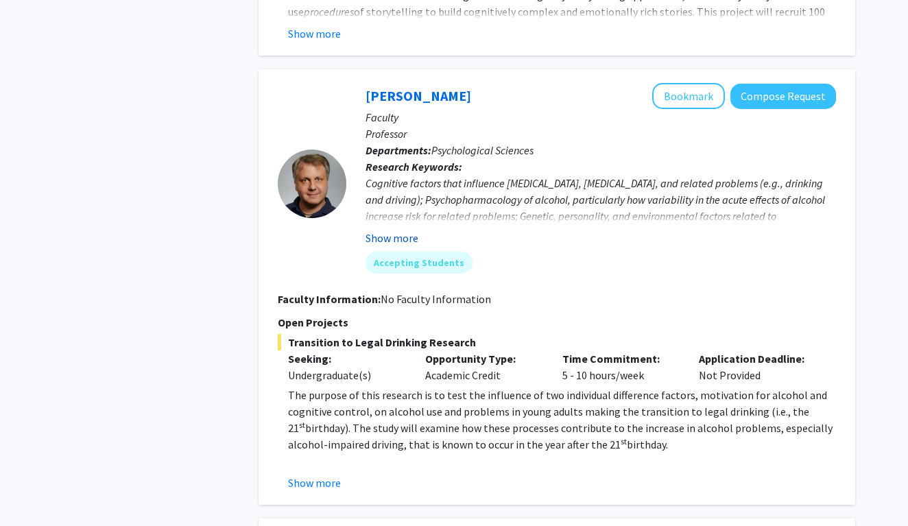
click at [396, 230] on button "Show more" at bounding box center [392, 238] width 53 height 16
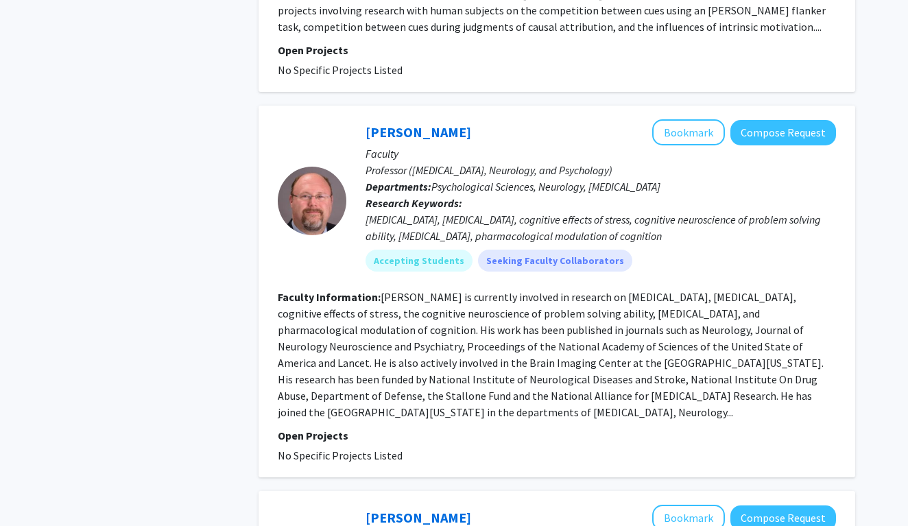
scroll to position [1912, 0]
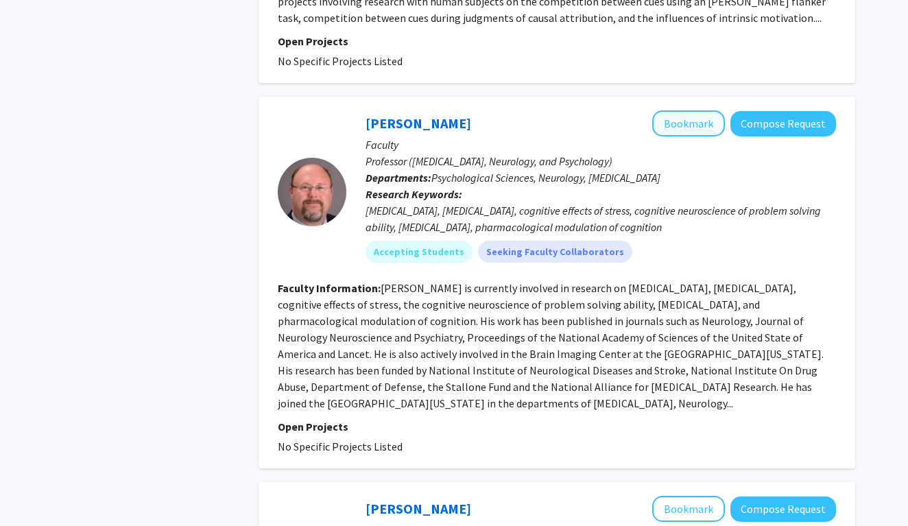
click at [675, 112] on button "Bookmark" at bounding box center [688, 123] width 73 height 26
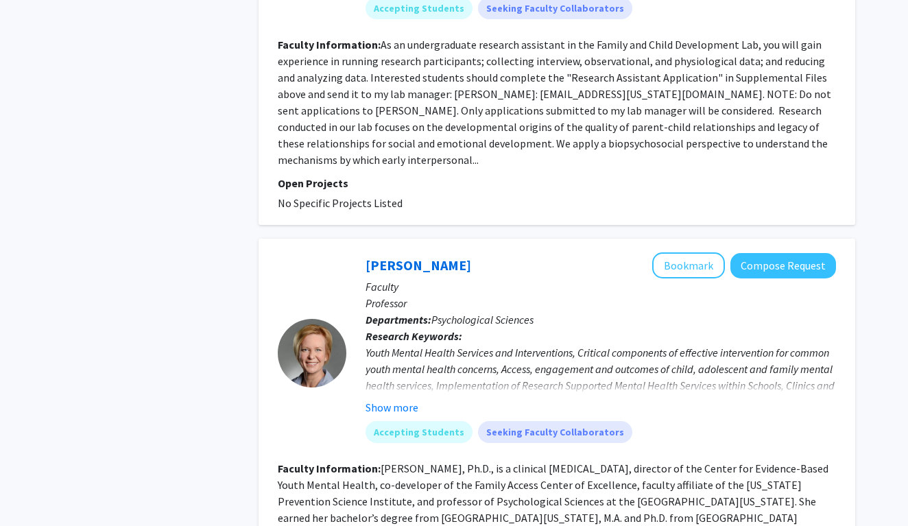
scroll to position [2977, 0]
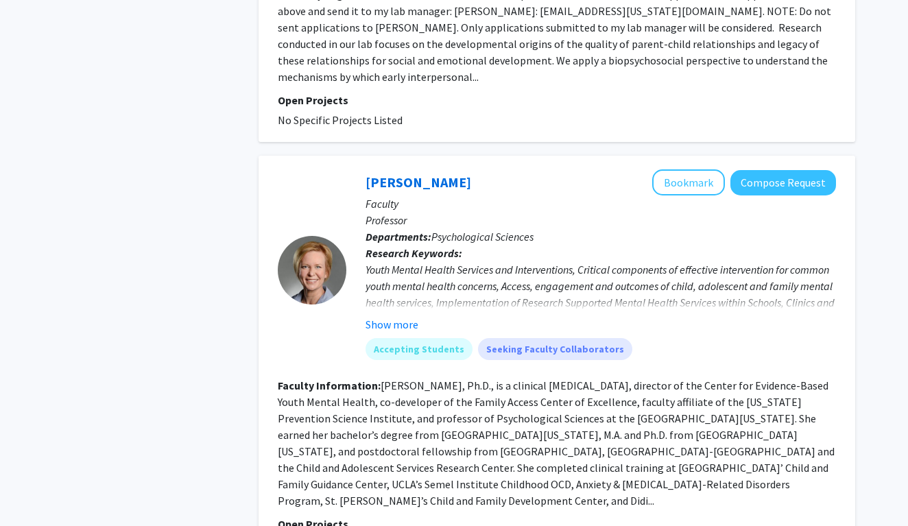
click at [394, 268] on fg-read-more "Youth Mental Health Services and Interventions, Critical components of effectiv…" at bounding box center [601, 296] width 471 height 71
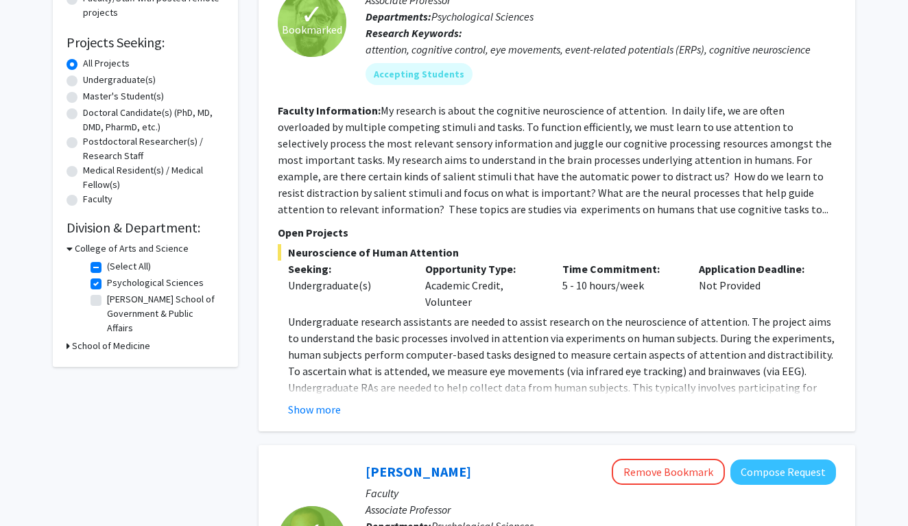
scroll to position [204, 0]
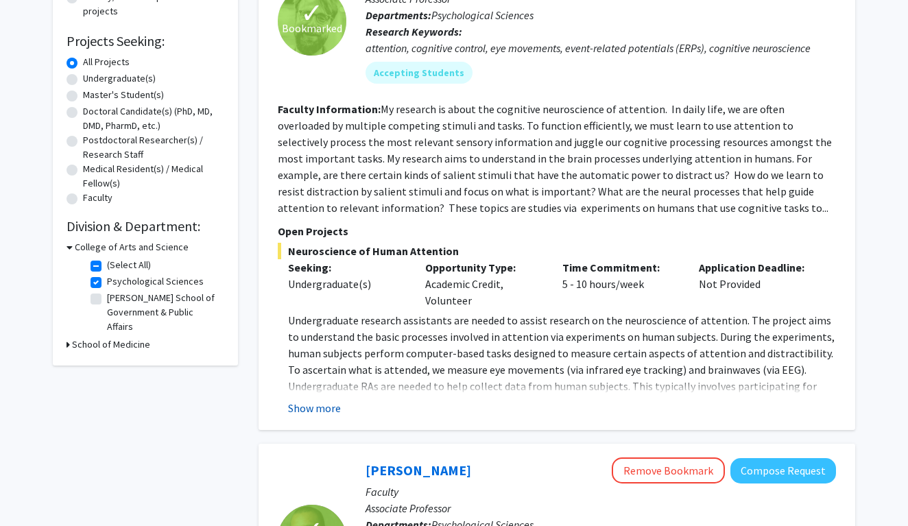
click at [322, 410] on button "Show more" at bounding box center [314, 408] width 53 height 16
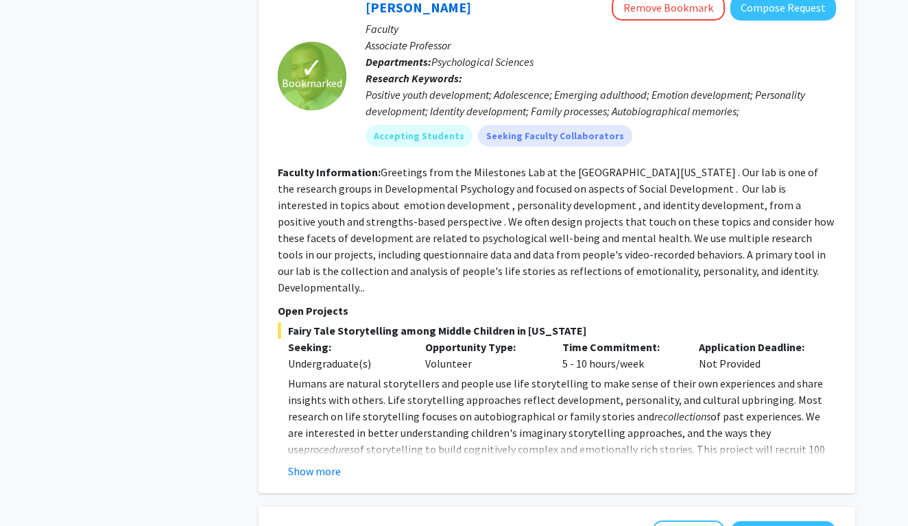
scroll to position [734, 0]
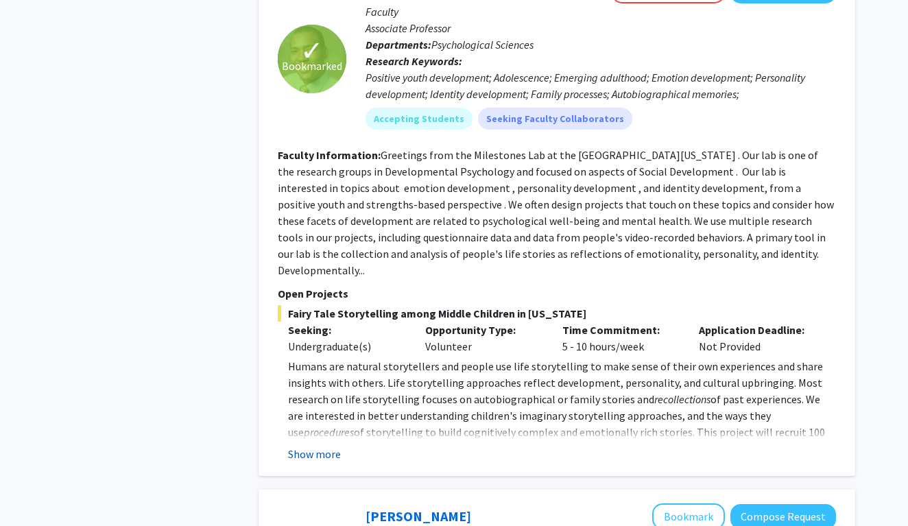
click at [320, 446] on button "Show more" at bounding box center [314, 454] width 53 height 16
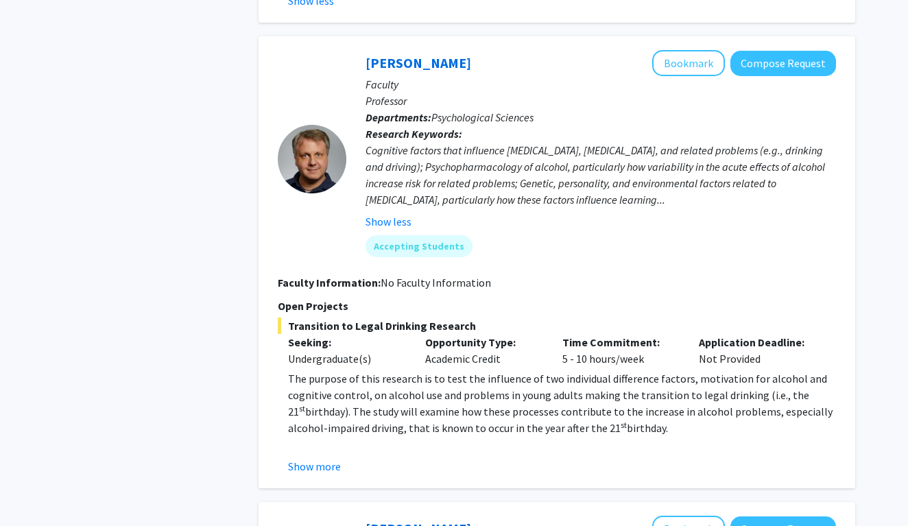
scroll to position [1336, 0]
click at [305, 457] on button "Show more" at bounding box center [314, 465] width 53 height 16
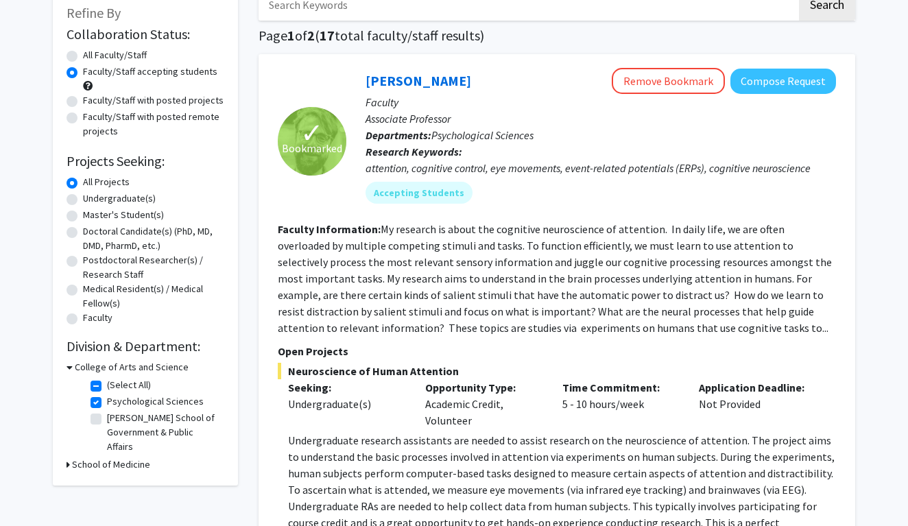
scroll to position [83, 0]
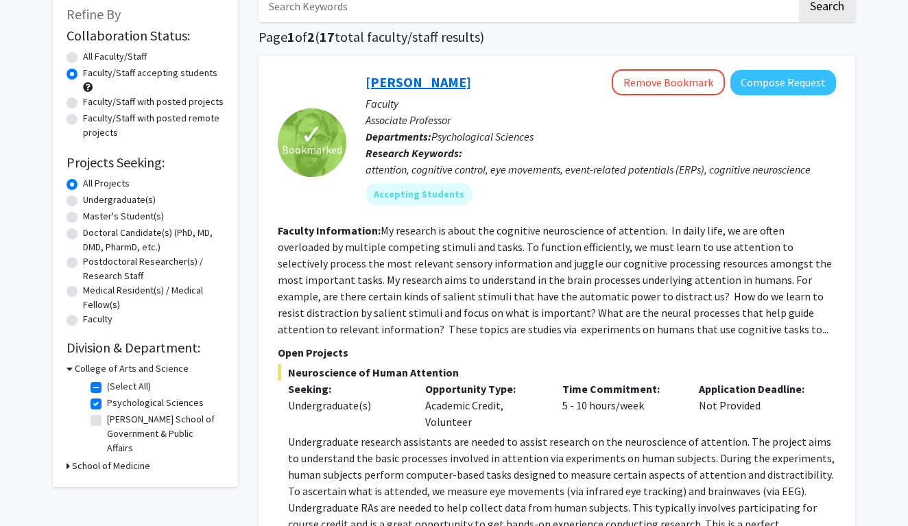
click at [419, 85] on link "[PERSON_NAME]" at bounding box center [419, 81] width 106 height 17
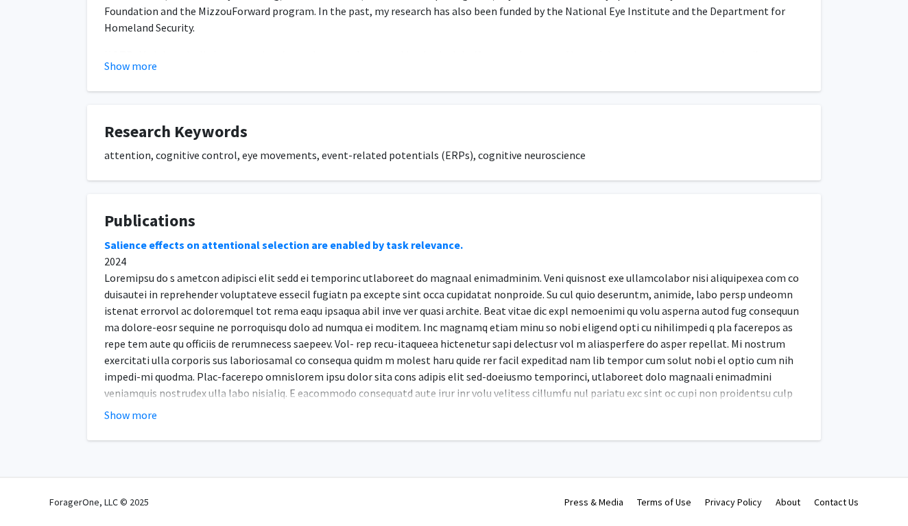
scroll to position [634, 0]
click at [130, 425] on fg-card "Publications Salience effects on attentional selection are enabled by task rele…" at bounding box center [454, 317] width 734 height 246
click at [119, 432] on fg-card "Publications Salience effects on attentional selection are enabled by task rele…" at bounding box center [454, 317] width 734 height 246
click at [119, 422] on button "Show more" at bounding box center [130, 415] width 53 height 16
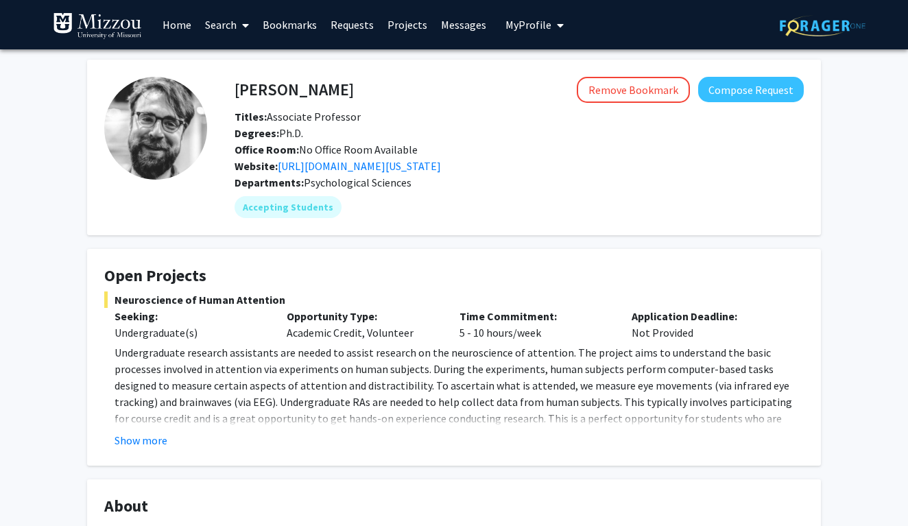
scroll to position [0, 0]
click at [157, 438] on button "Show more" at bounding box center [141, 440] width 53 height 16
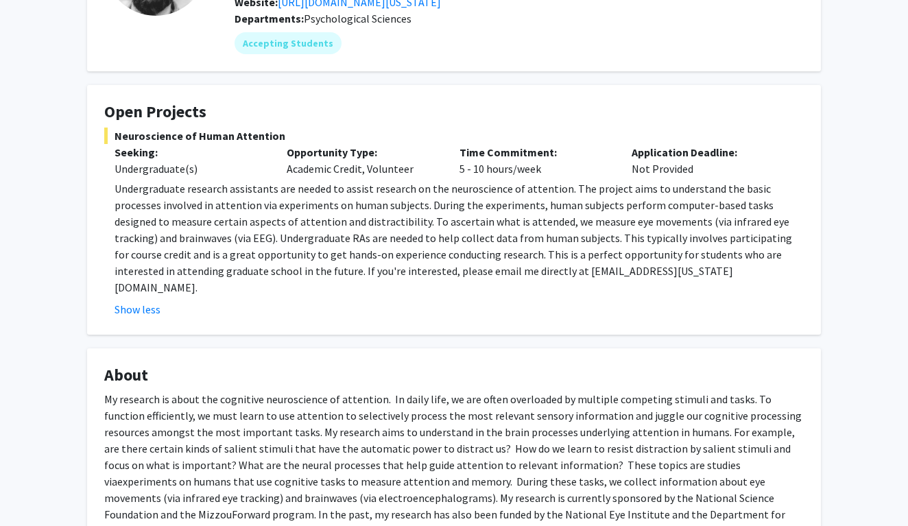
scroll to position [182, 0]
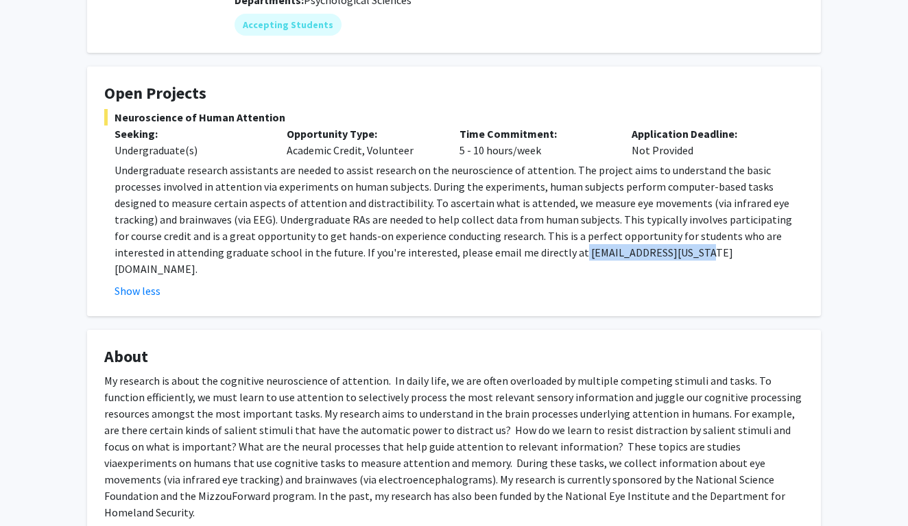
drag, startPoint x: 389, startPoint y: 254, endPoint x: 504, endPoint y: 258, distance: 115.3
click at [504, 258] on p "Undergraduate research assistants are needed to assist research on the neurosci…" at bounding box center [459, 219] width 689 height 115
copy p "[EMAIL_ADDRESS][US_STATE][DOMAIN_NAME]"
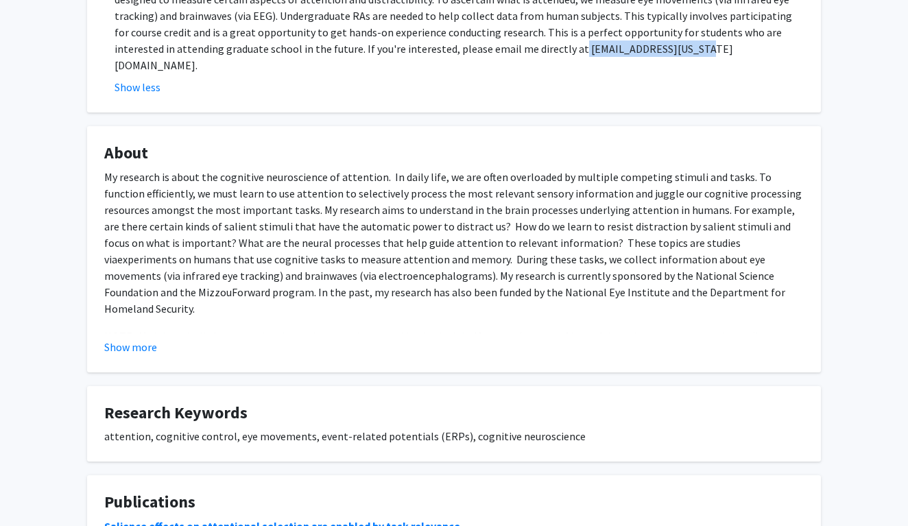
scroll to position [389, 0]
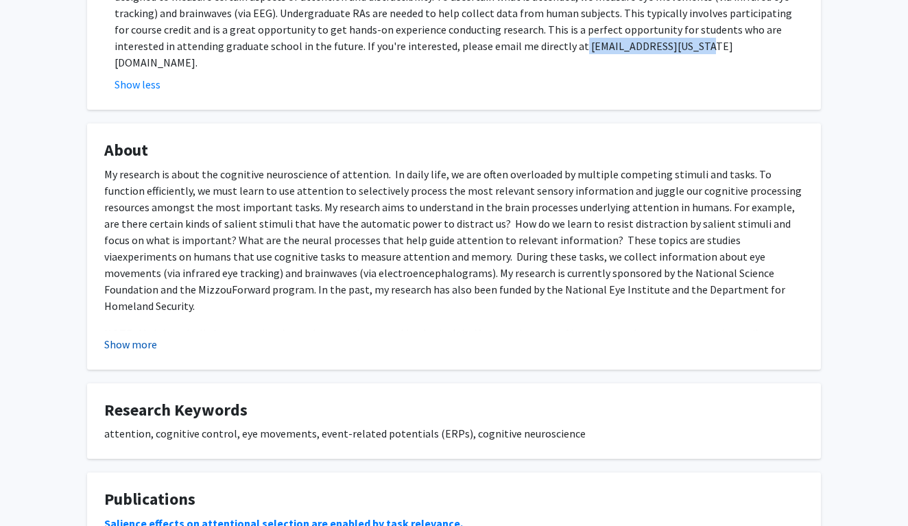
click at [143, 336] on button "Show more" at bounding box center [130, 344] width 53 height 16
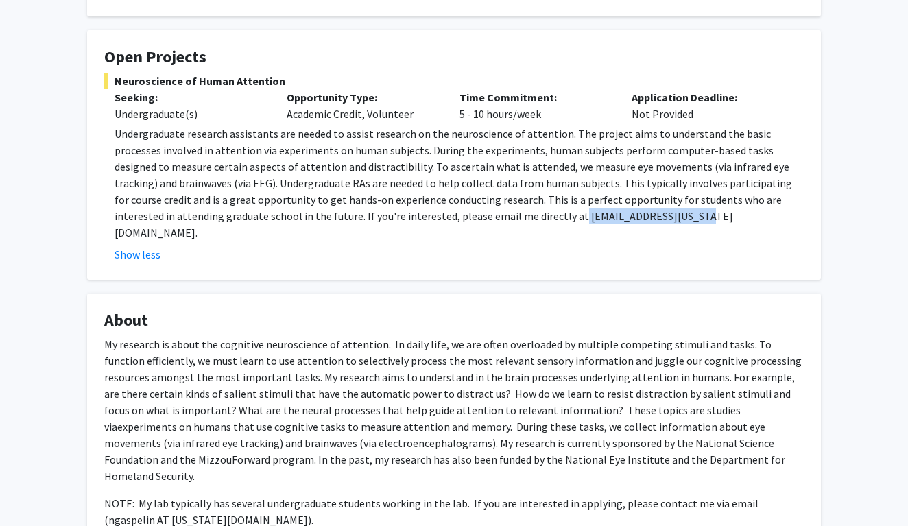
scroll to position [219, 0]
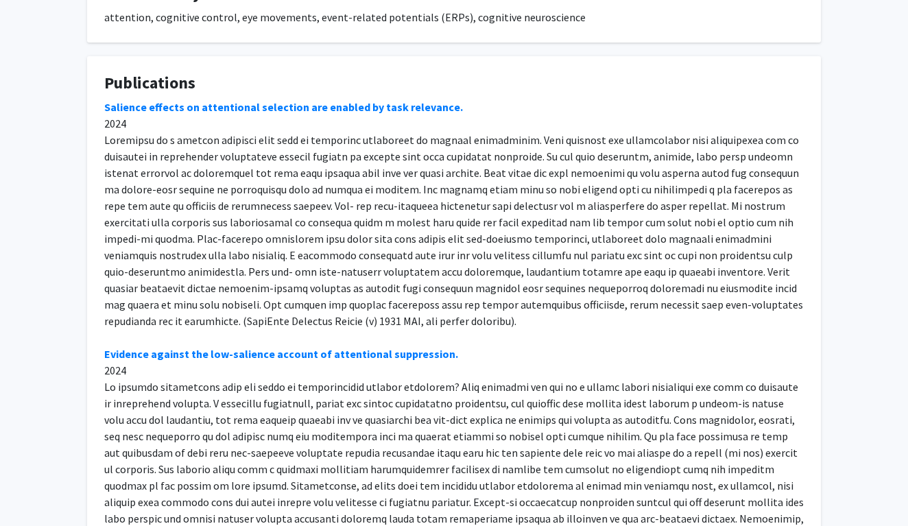
scroll to position [829, 0]
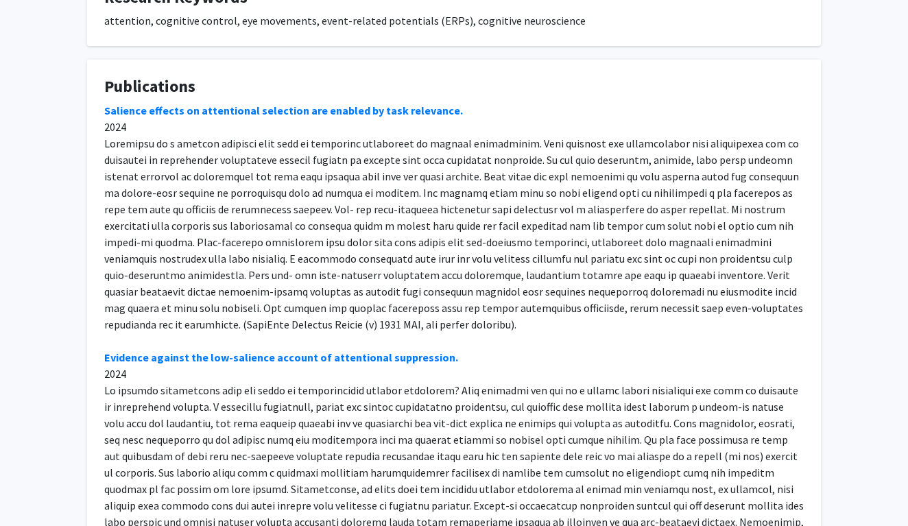
click at [516, 1] on fg-card "Research Keywords attention, cognitive control, eye movements, event-related po…" at bounding box center [454, 9] width 734 height 76
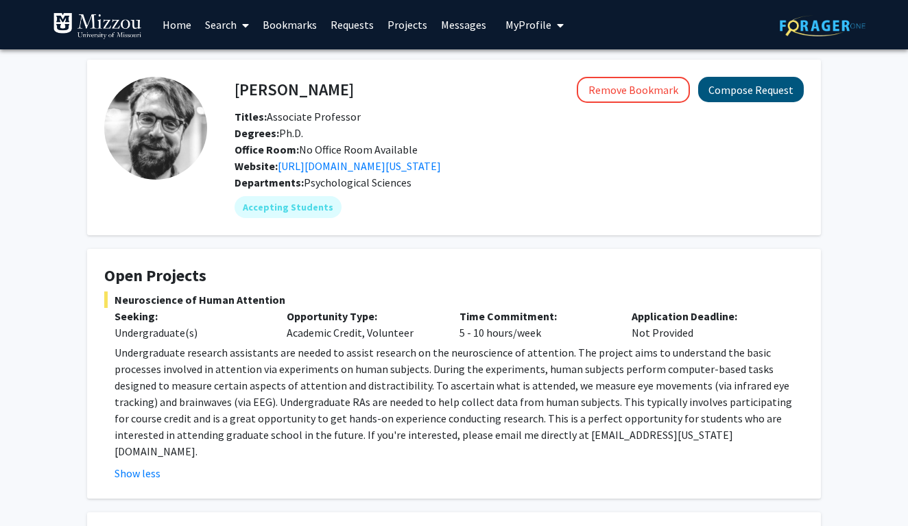
scroll to position [0, 0]
click at [756, 87] on button "Compose Request" at bounding box center [751, 89] width 106 height 25
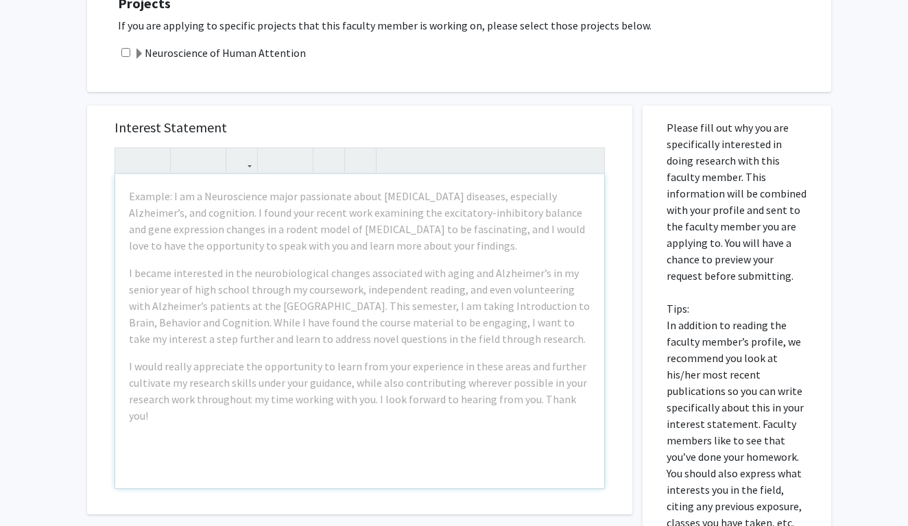
scroll to position [325, 0]
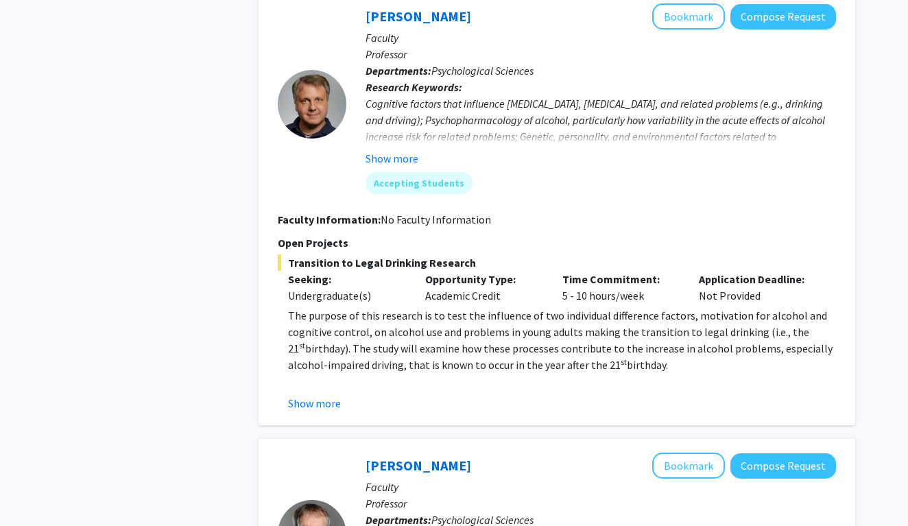
scroll to position [1088, 0]
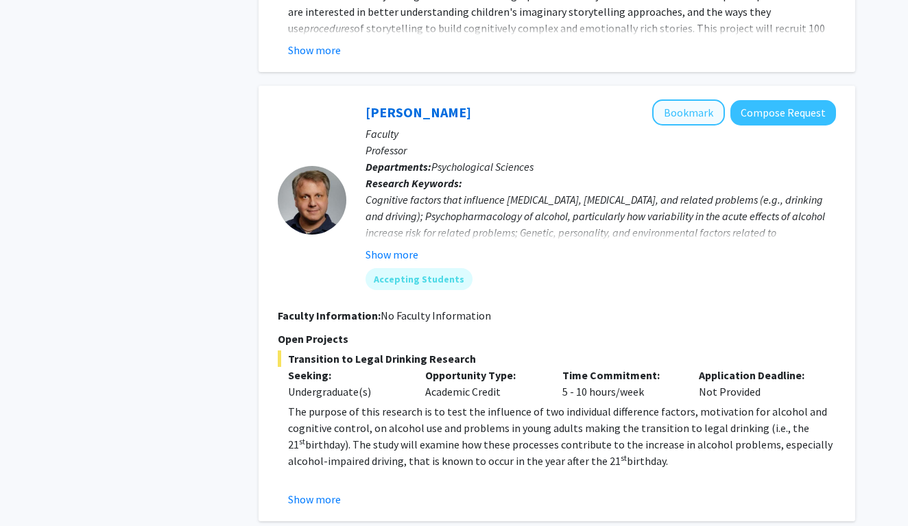
click at [695, 101] on button "Bookmark" at bounding box center [688, 112] width 73 height 26
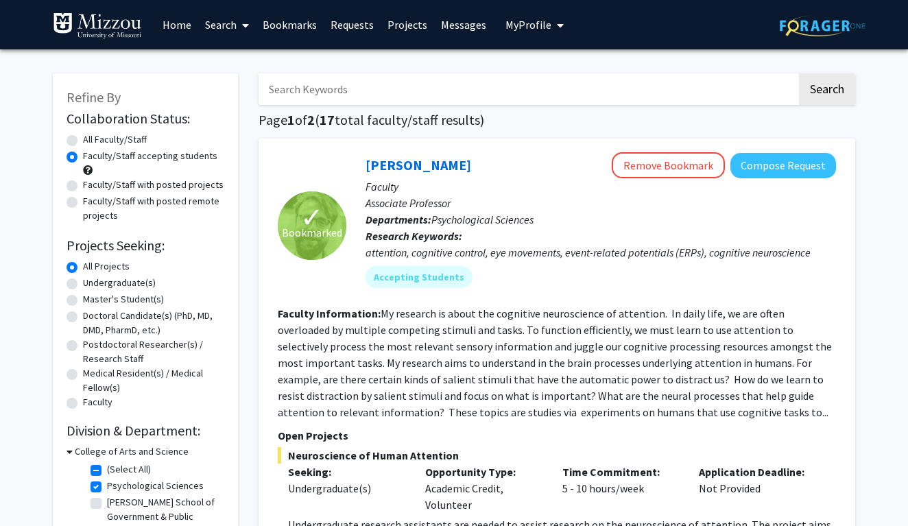
scroll to position [0, 0]
click at [190, 185] on label "Faculty/Staff with posted projects" at bounding box center [153, 185] width 141 height 14
click at [92, 185] on input "Faculty/Staff with posted projects" at bounding box center [87, 182] width 9 height 9
radio input "true"
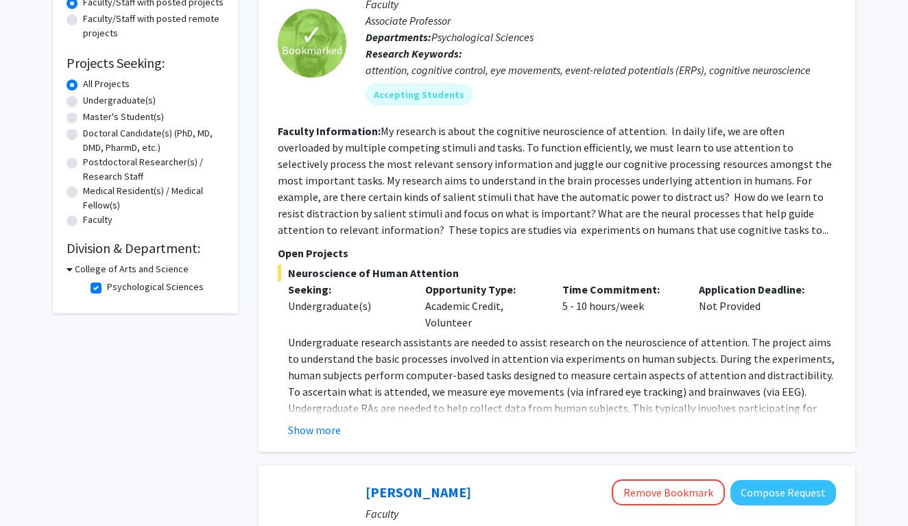
scroll to position [172, 0]
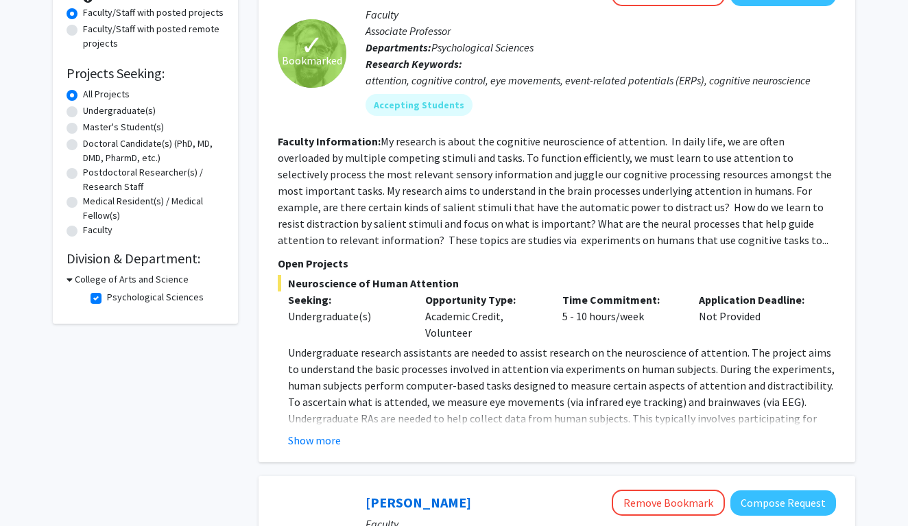
click at [113, 279] on h3 "College of Arts and Science" at bounding box center [132, 279] width 114 height 14
click at [113, 279] on h3 "College of Arts and Science" at bounding box center [129, 279] width 114 height 14
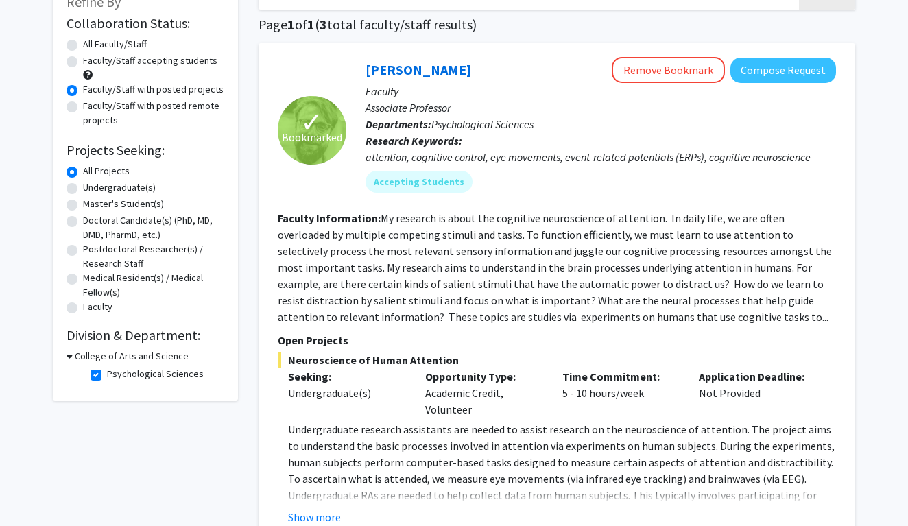
scroll to position [144, 0]
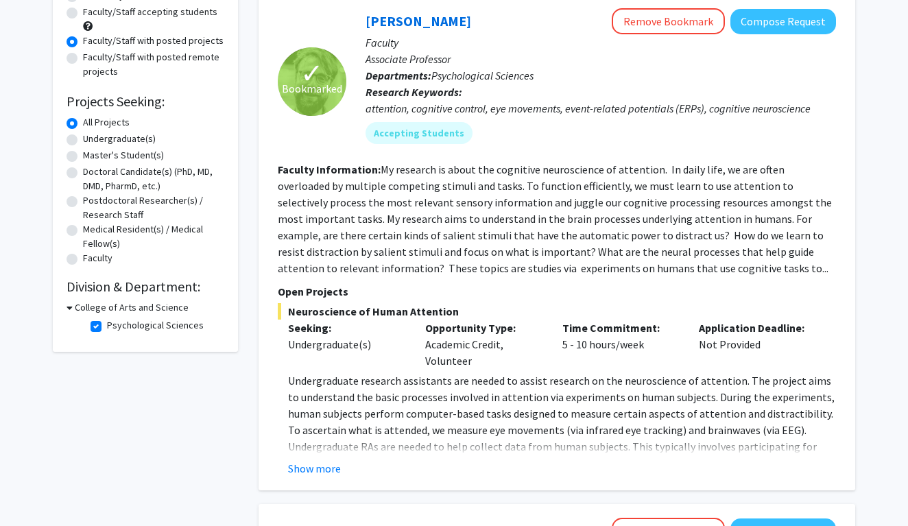
click at [107, 330] on label "Psychological Sciences" at bounding box center [155, 325] width 97 height 14
click at [107, 327] on input "Psychological Sciences" at bounding box center [111, 322] width 9 height 9
checkbox input "false"
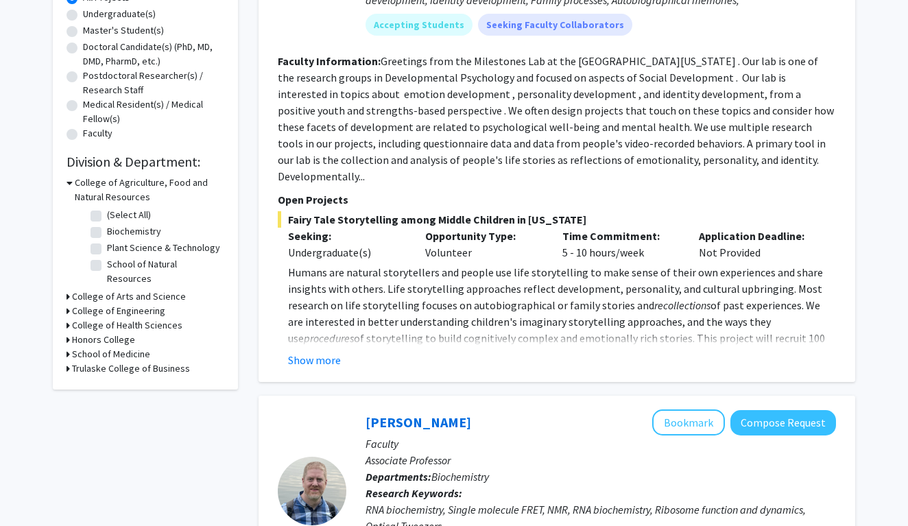
scroll to position [291, 0]
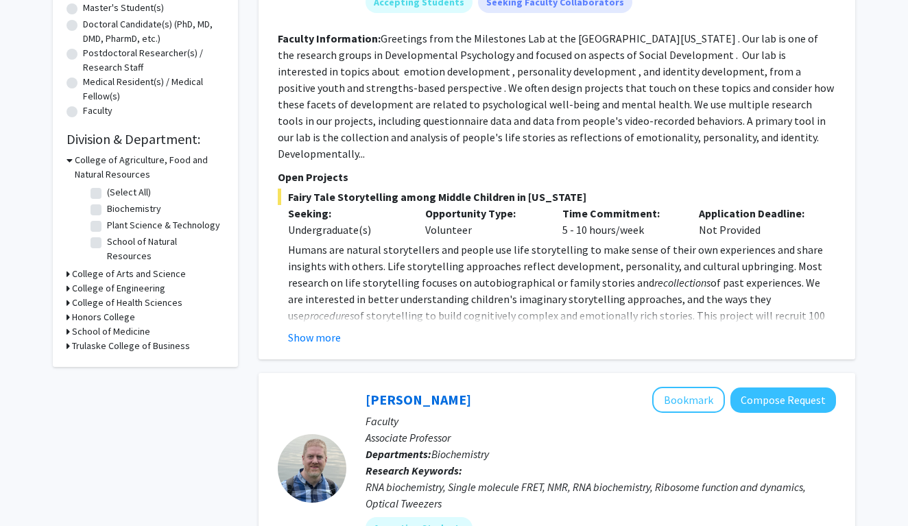
click at [113, 267] on h3 "College of Arts and Science" at bounding box center [129, 274] width 114 height 14
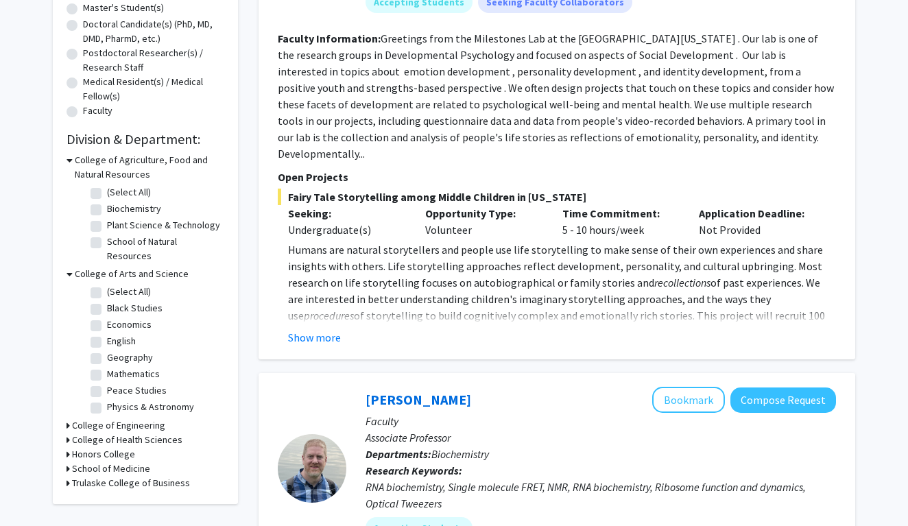
click at [112, 334] on label "English" at bounding box center [121, 341] width 29 height 14
click at [112, 334] on input "English" at bounding box center [111, 338] width 9 height 9
checkbox input "true"
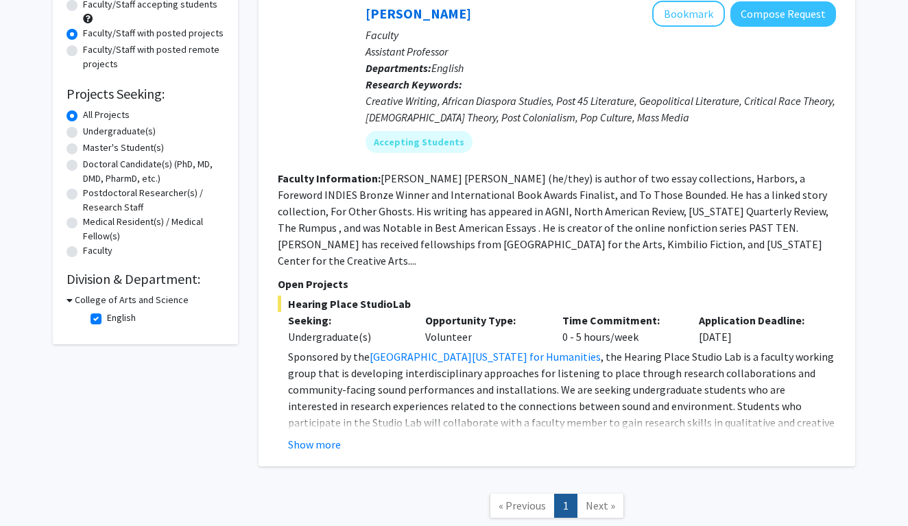
scroll to position [165, 0]
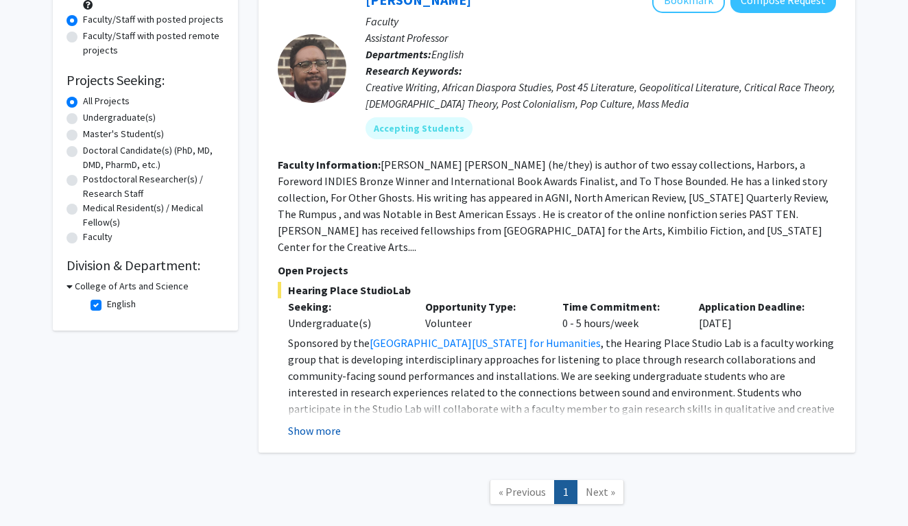
click at [307, 422] on button "Show more" at bounding box center [314, 430] width 53 height 16
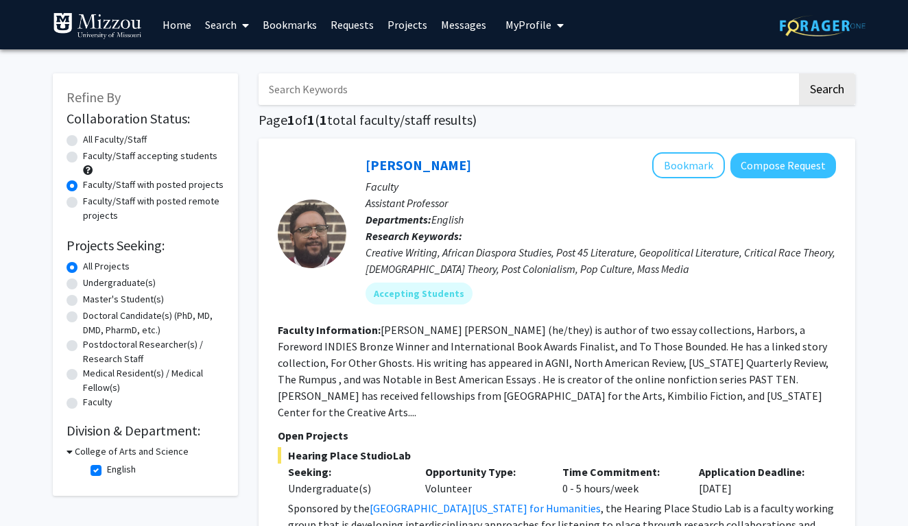
scroll to position [21, 0]
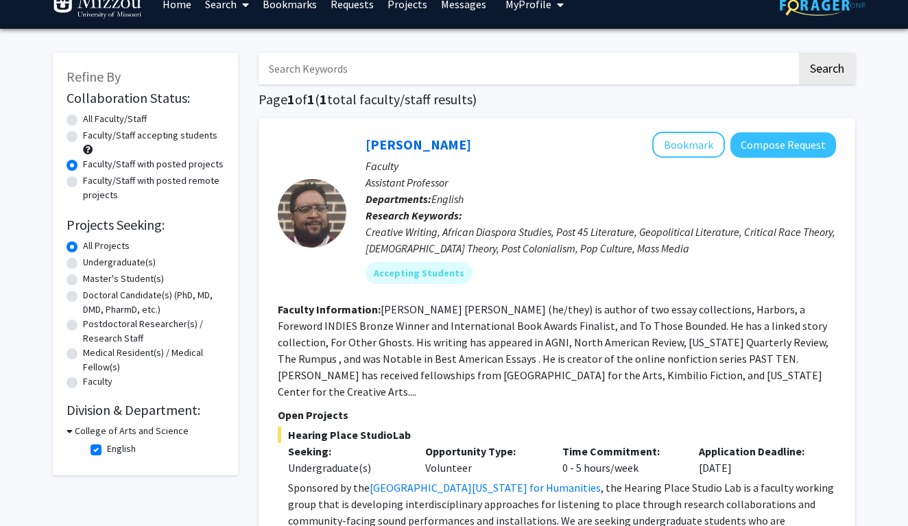
click at [107, 450] on label "English" at bounding box center [121, 449] width 29 height 14
click at [107, 450] on input "English" at bounding box center [111, 446] width 9 height 9
checkbox input "false"
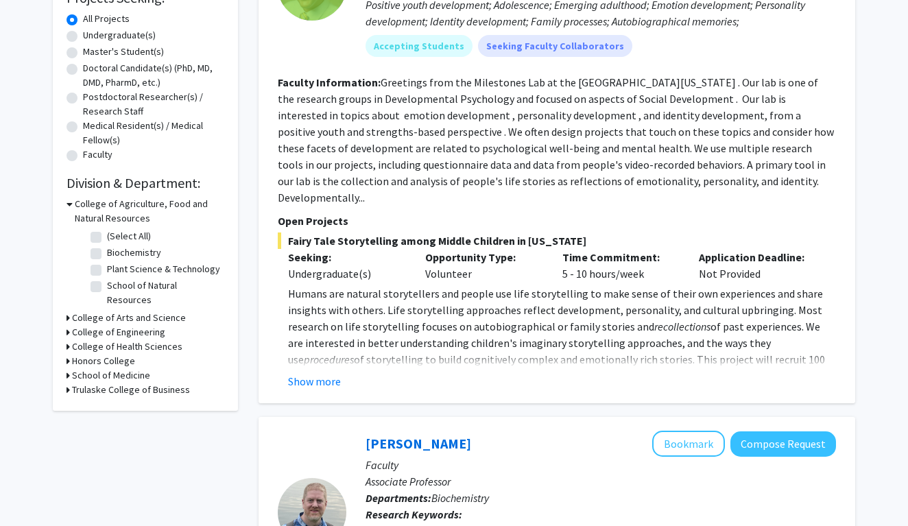
scroll to position [262, 0]
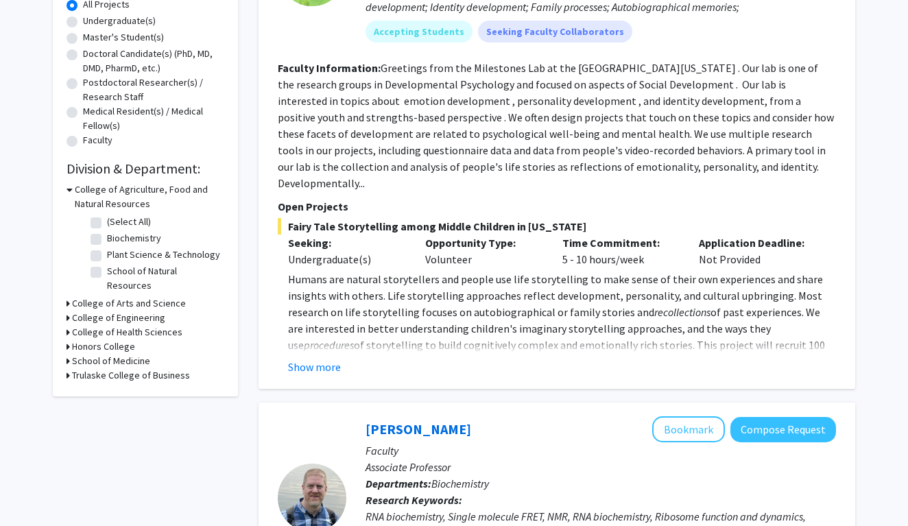
click at [141, 296] on h3 "College of Arts and Science" at bounding box center [129, 303] width 114 height 14
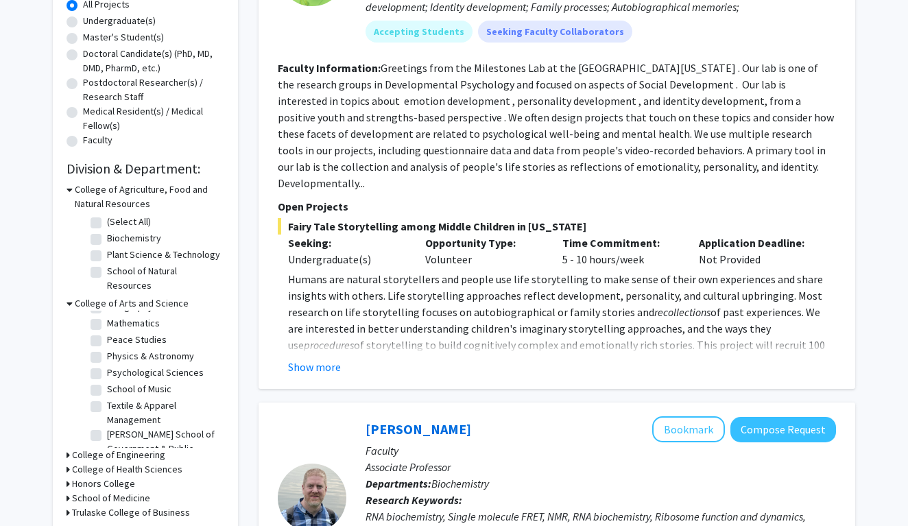
scroll to position [82, 0]
click at [147, 364] on label "Psychological Sciences" at bounding box center [155, 371] width 97 height 14
click at [116, 364] on input "Psychological Sciences" at bounding box center [111, 368] width 9 height 9
checkbox input "true"
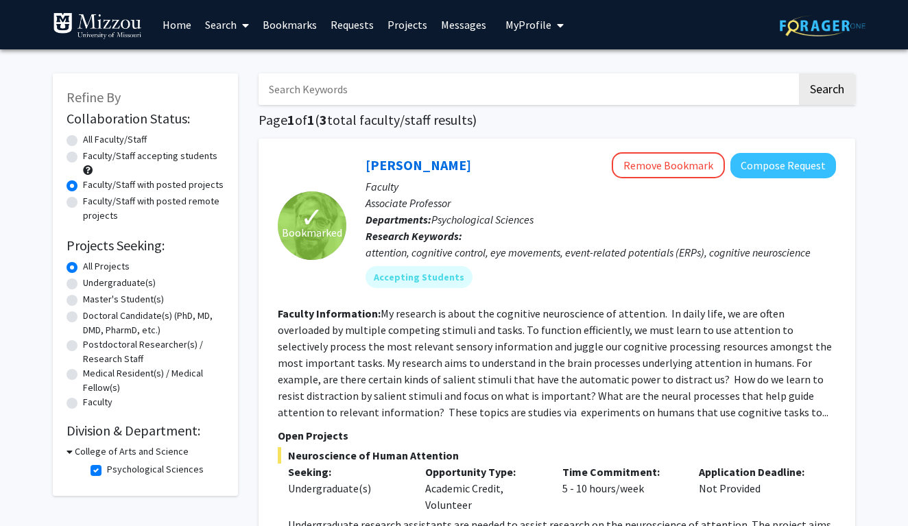
click at [98, 210] on label "Faculty/Staff with posted remote projects" at bounding box center [153, 208] width 141 height 29
click at [92, 203] on input "Faculty/Staff with posted remote projects" at bounding box center [87, 198] width 9 height 9
radio input "true"
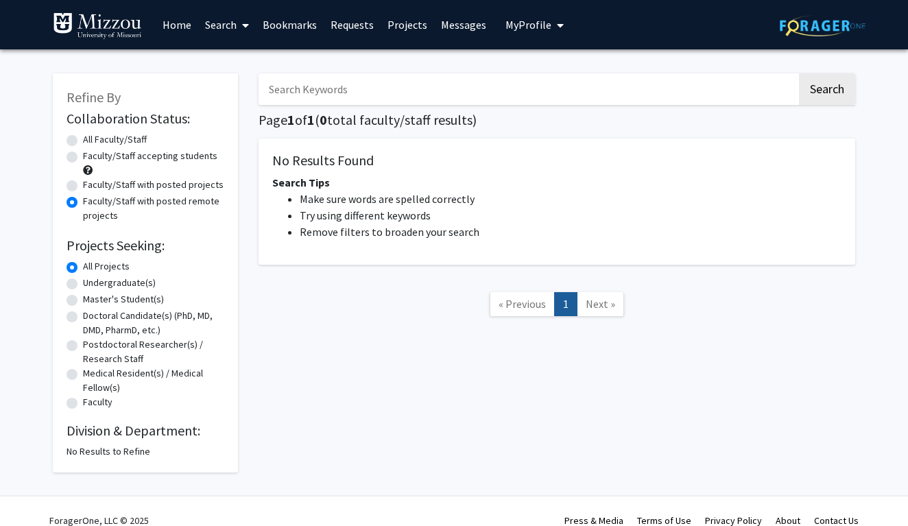
click at [106, 141] on label "All Faculty/Staff" at bounding box center [115, 139] width 64 height 14
click at [92, 141] on input "All Faculty/Staff" at bounding box center [87, 136] width 9 height 9
radio input "true"
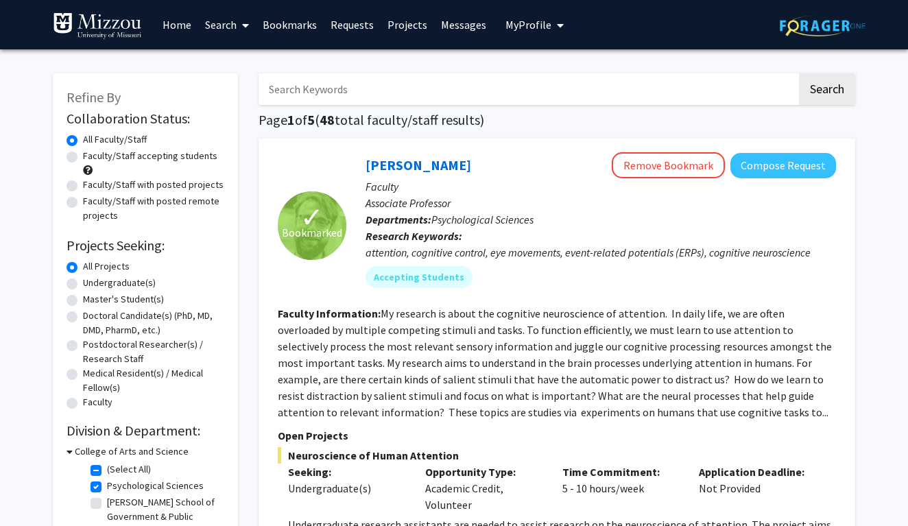
click at [127, 158] on label "Faculty/Staff accepting students" at bounding box center [150, 156] width 134 height 14
click at [92, 158] on input "Faculty/Staff accepting students" at bounding box center [87, 153] width 9 height 9
radio input "true"
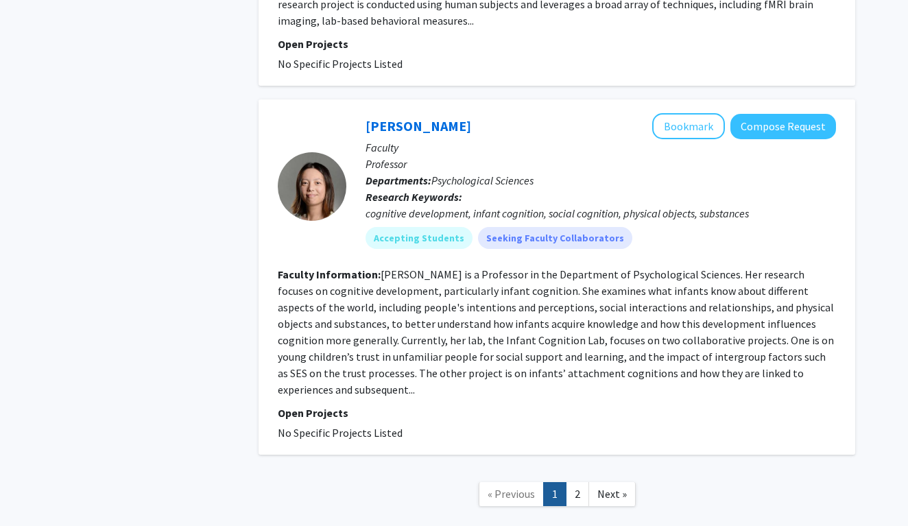
scroll to position [3809, 0]
click at [577, 483] on link "2" at bounding box center [577, 495] width 23 height 24
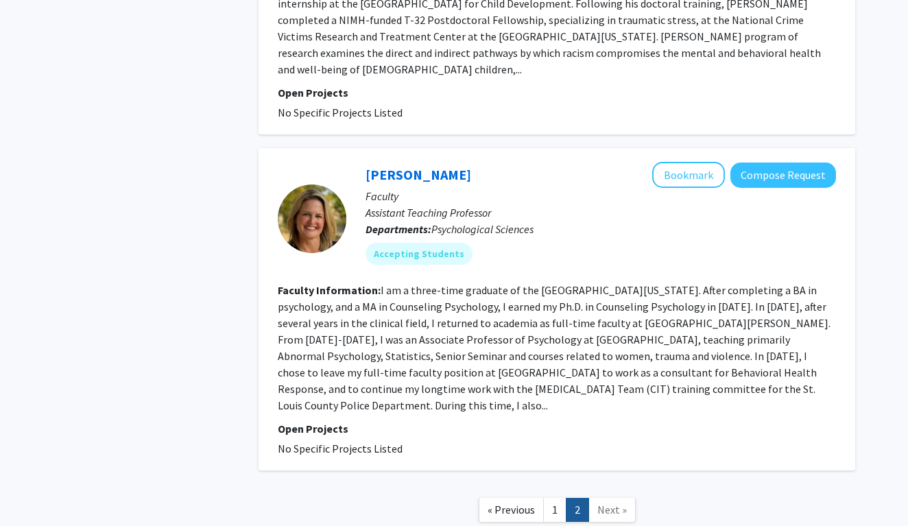
scroll to position [2137, 0]
